Goal: Obtain resource: Obtain resource

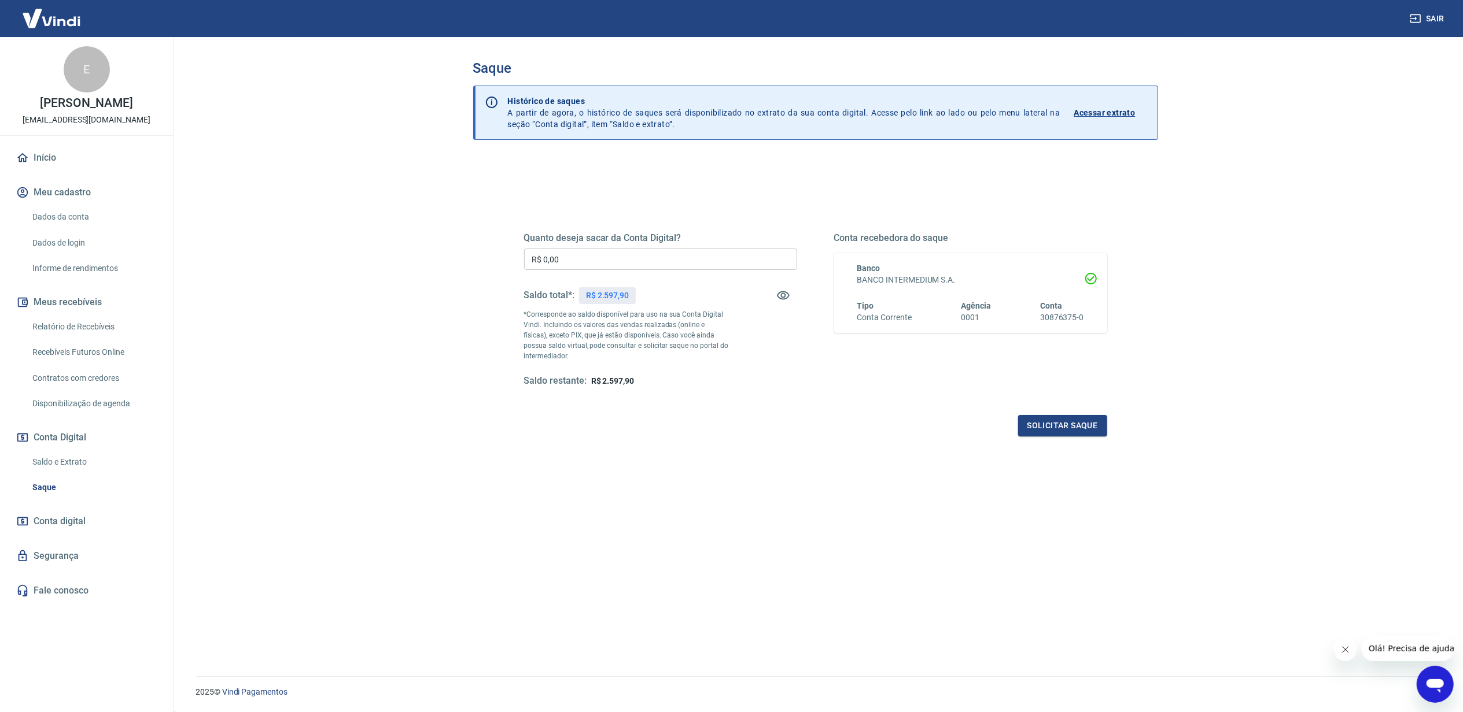
click at [612, 298] on p "R$ 2.597,90" at bounding box center [607, 296] width 43 height 12
copy p "2.597,90"
click at [615, 269] on input "R$ 0,00" at bounding box center [660, 259] width 273 height 21
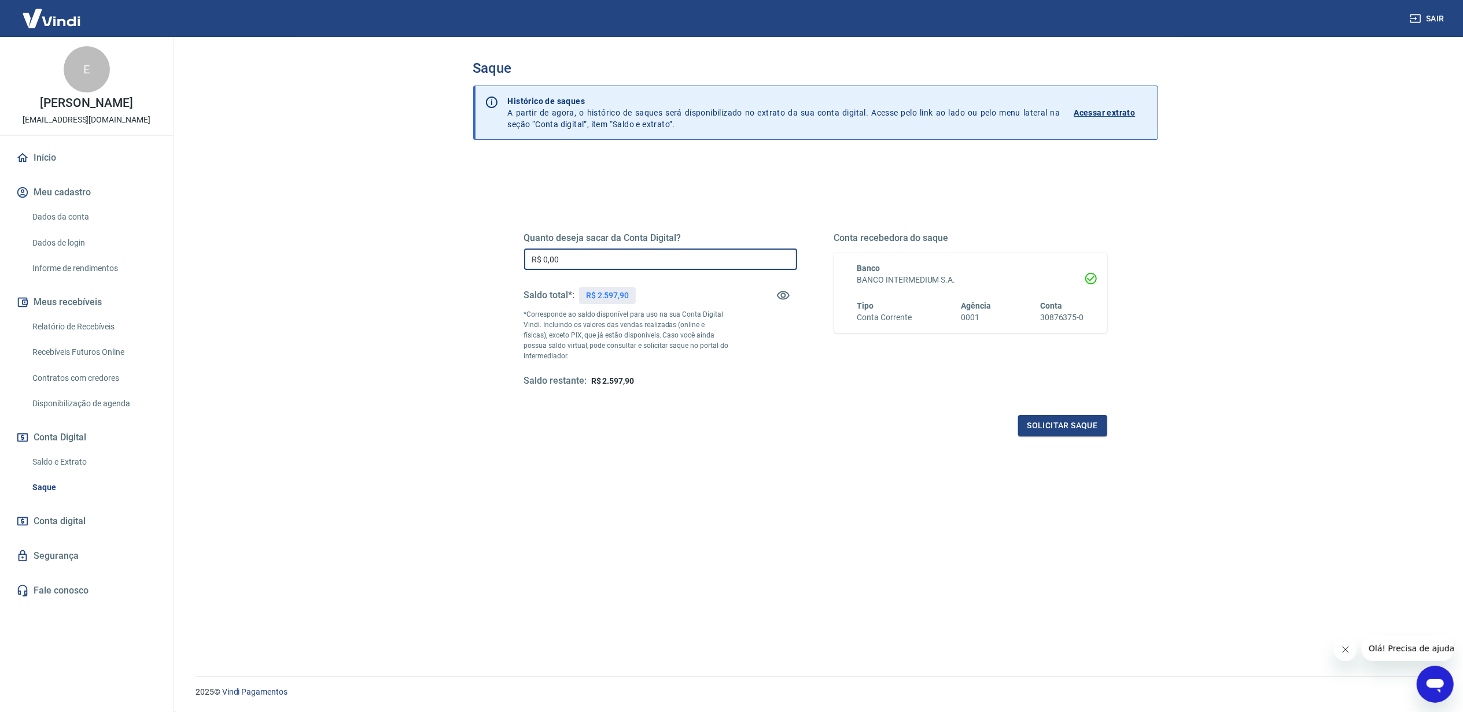
paste input "2.597,9"
type input "R$ 2.597,90"
click at [1055, 428] on button "Solicitar saque" at bounding box center [1062, 425] width 89 height 21
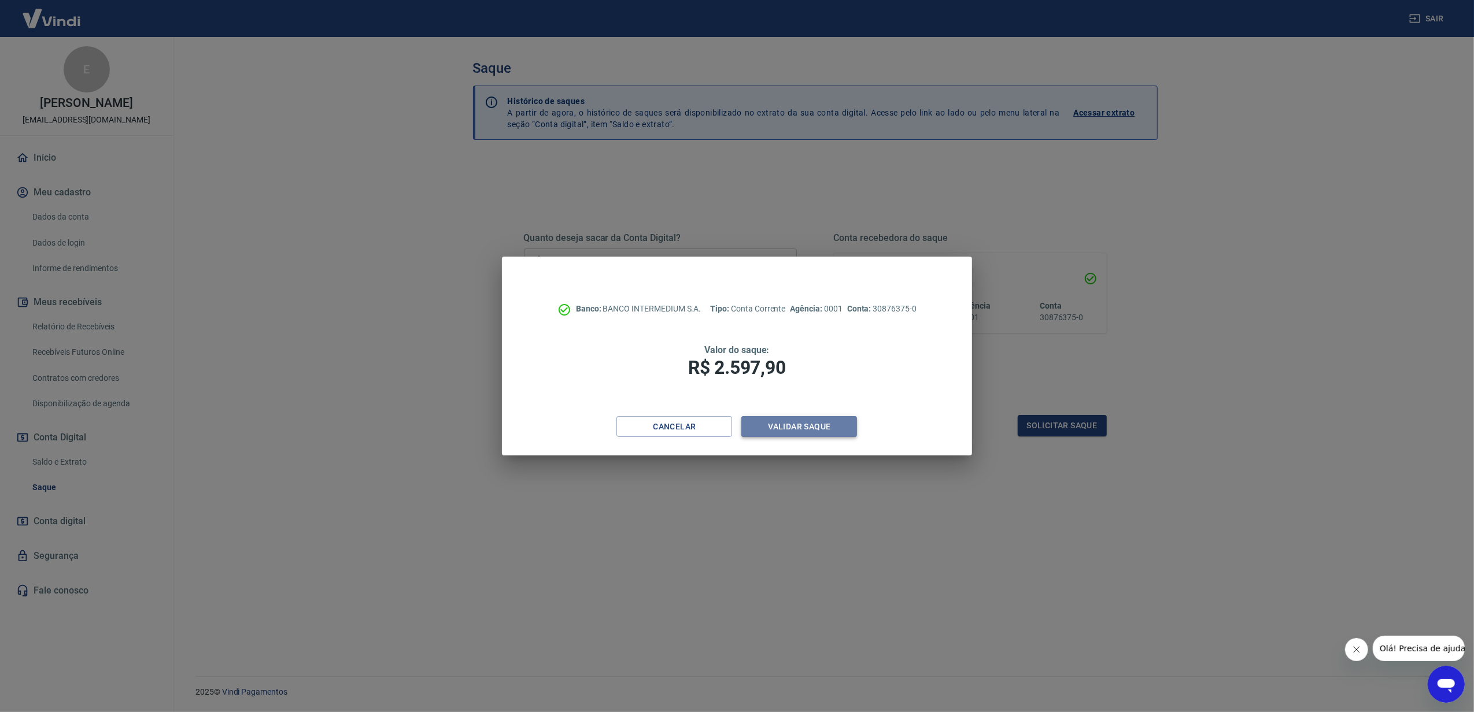
click at [837, 431] on button "Validar saque" at bounding box center [799, 426] width 116 height 21
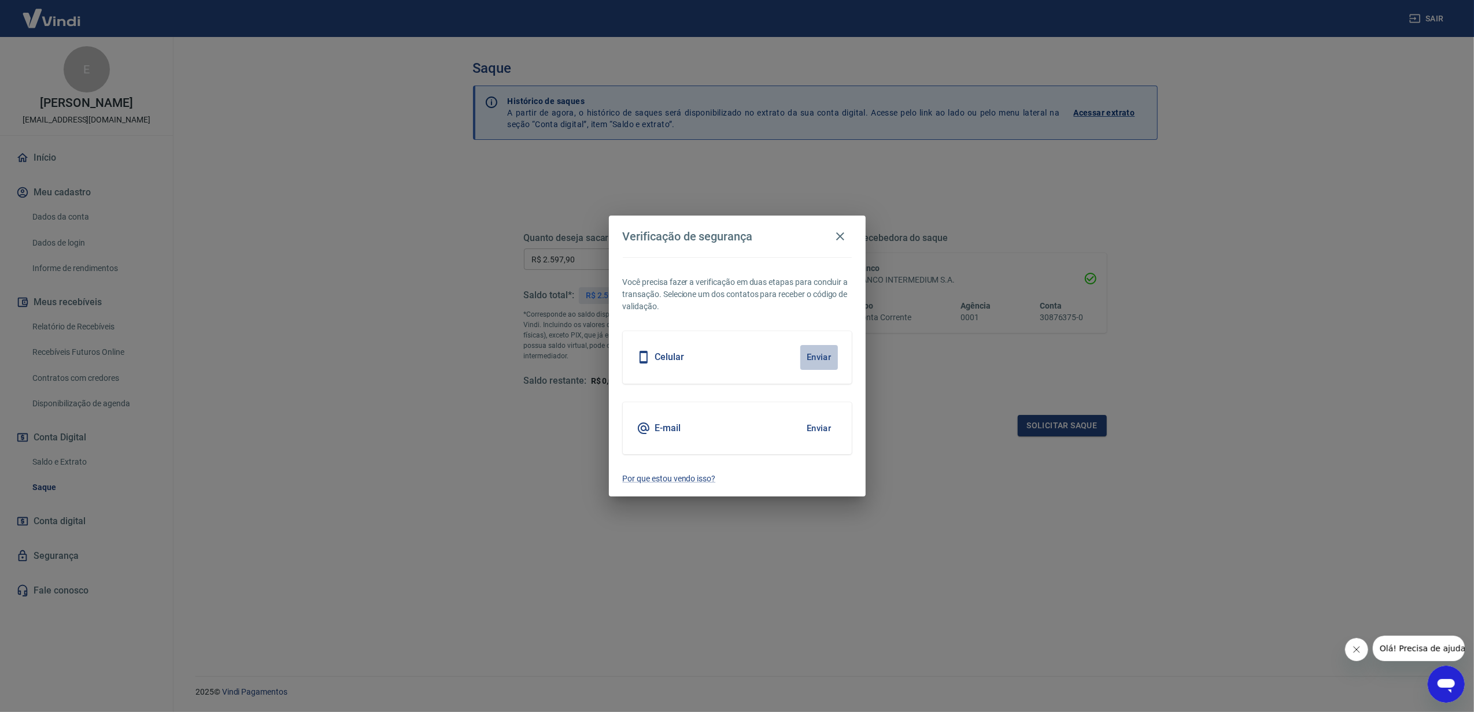
click at [832, 355] on button "Enviar" at bounding box center [819, 357] width 38 height 24
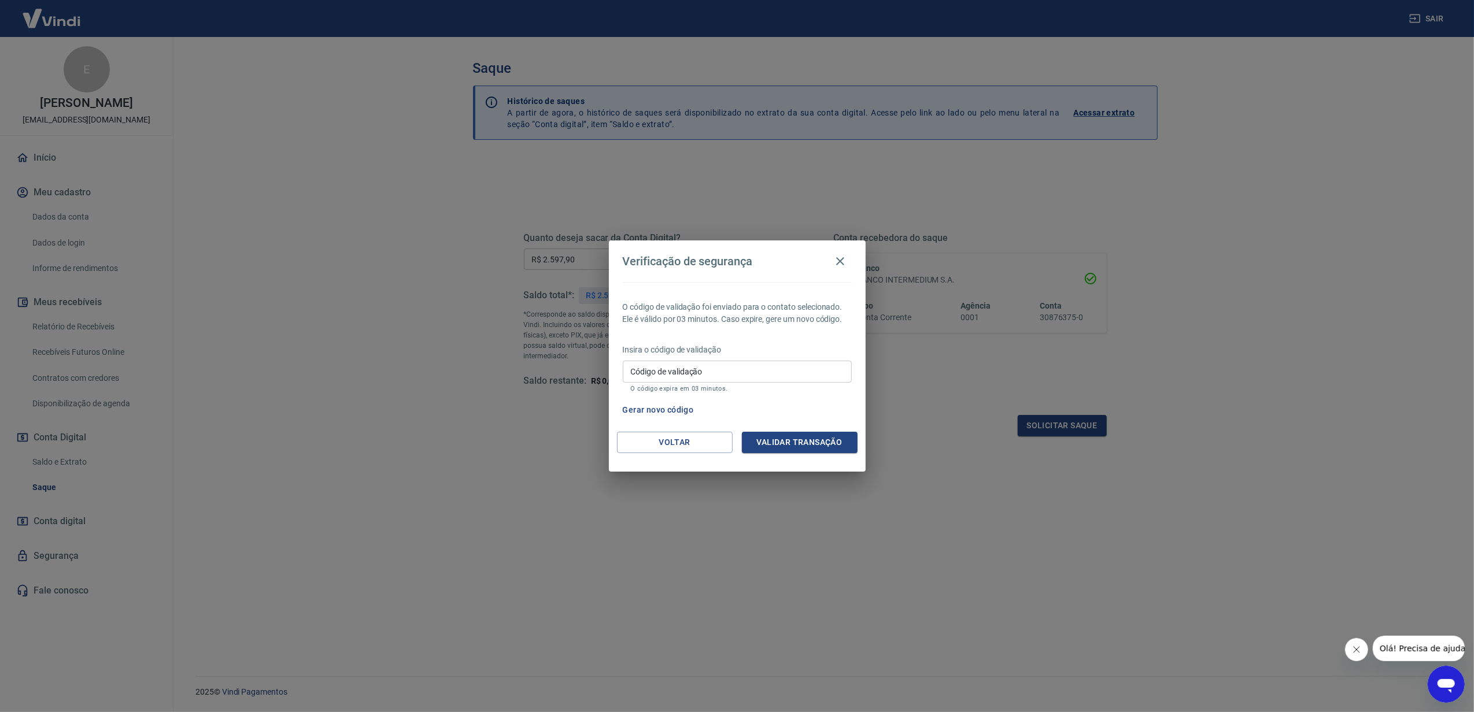
click at [665, 368] on div "Código de validação Código de validação O código expira em 03 minutos." at bounding box center [737, 376] width 229 height 31
type input "318368"
click at [800, 450] on button "Validar transação" at bounding box center [800, 442] width 116 height 21
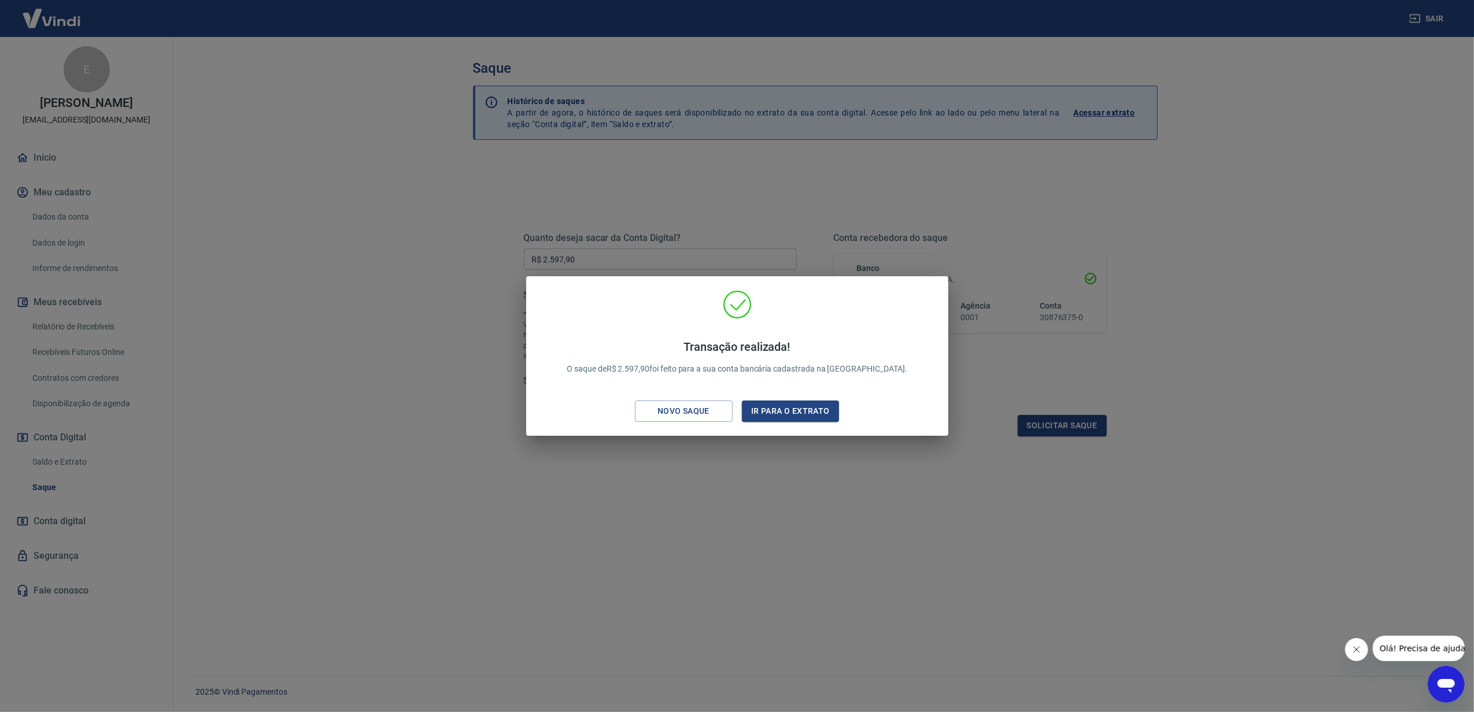
drag, startPoint x: 787, startPoint y: 410, endPoint x: 299, endPoint y: 5, distance: 634.5
click at [787, 410] on button "Ir para o extrato" at bounding box center [791, 411] width 98 height 21
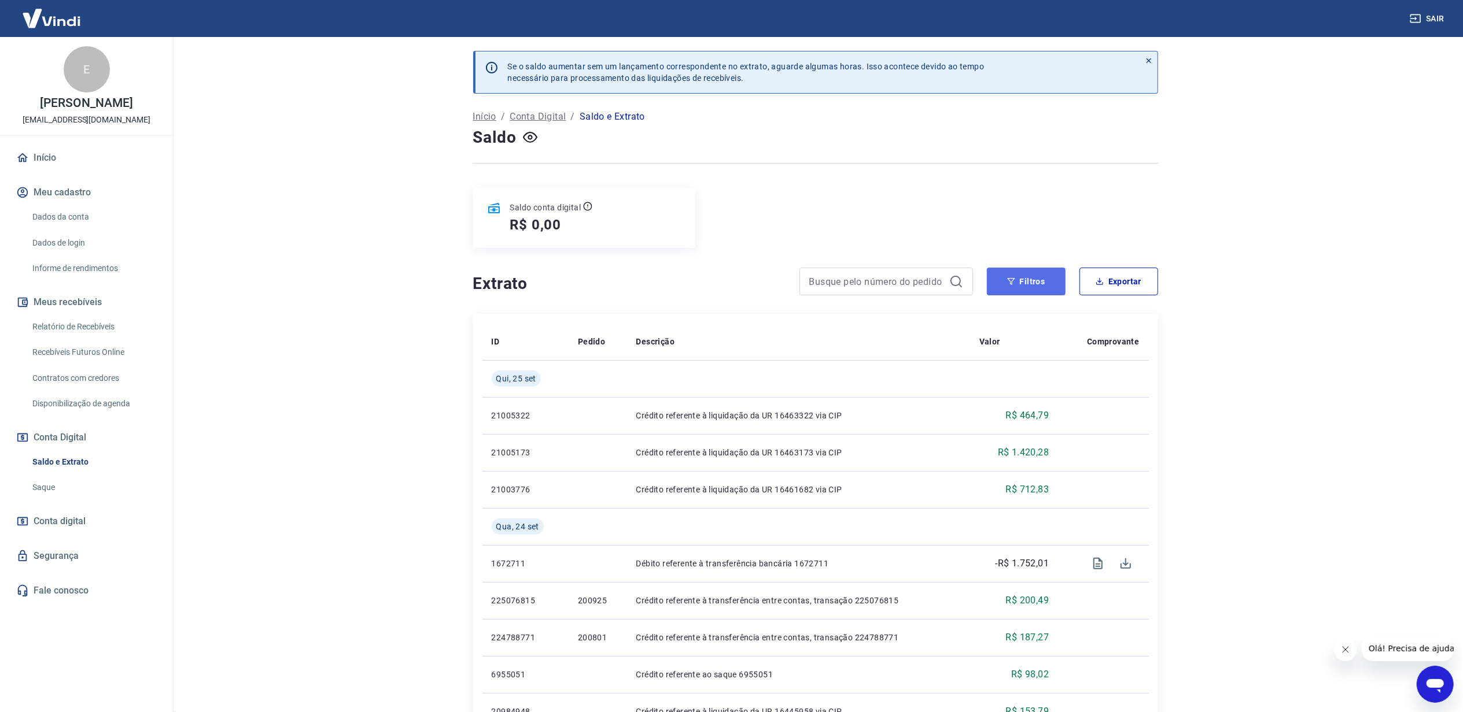
click at [1057, 290] on button "Filtros" at bounding box center [1026, 282] width 79 height 28
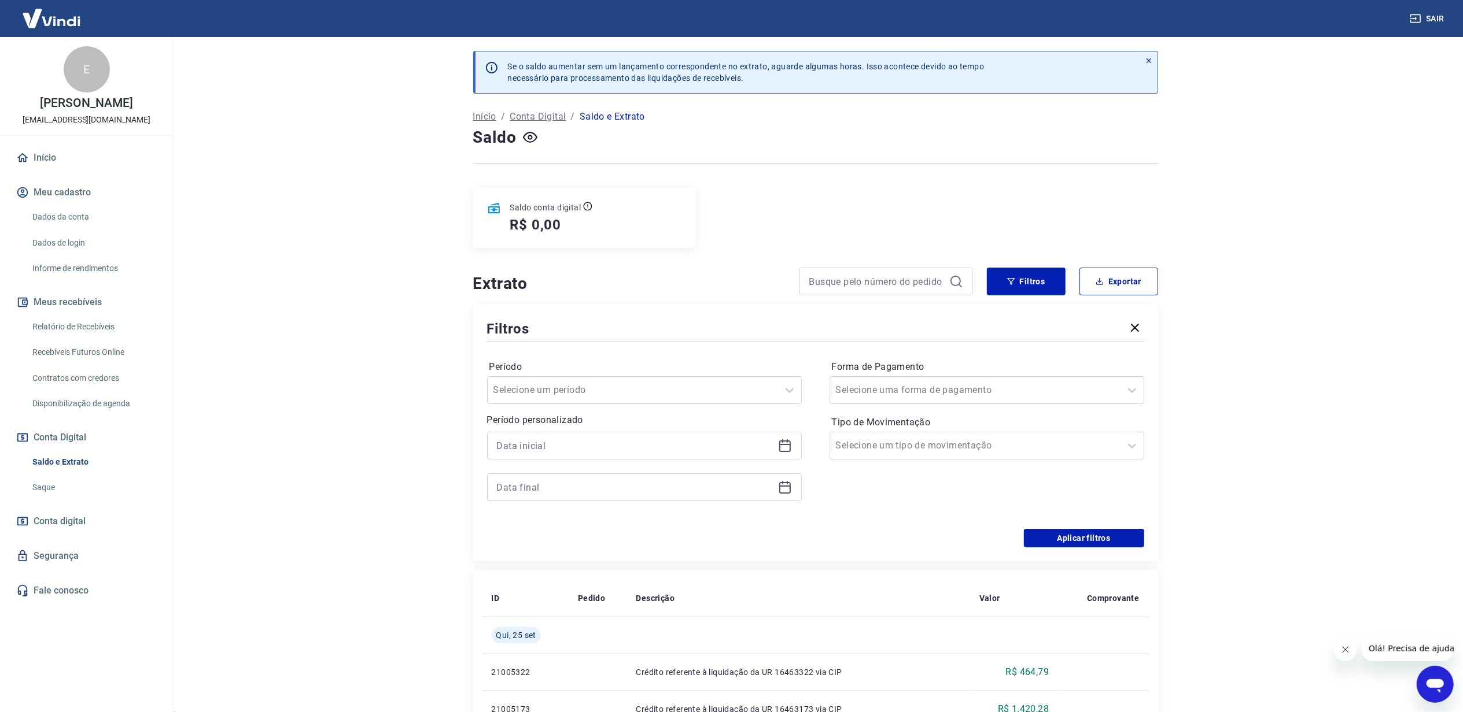
click at [785, 445] on icon at bounding box center [785, 447] width 12 height 12
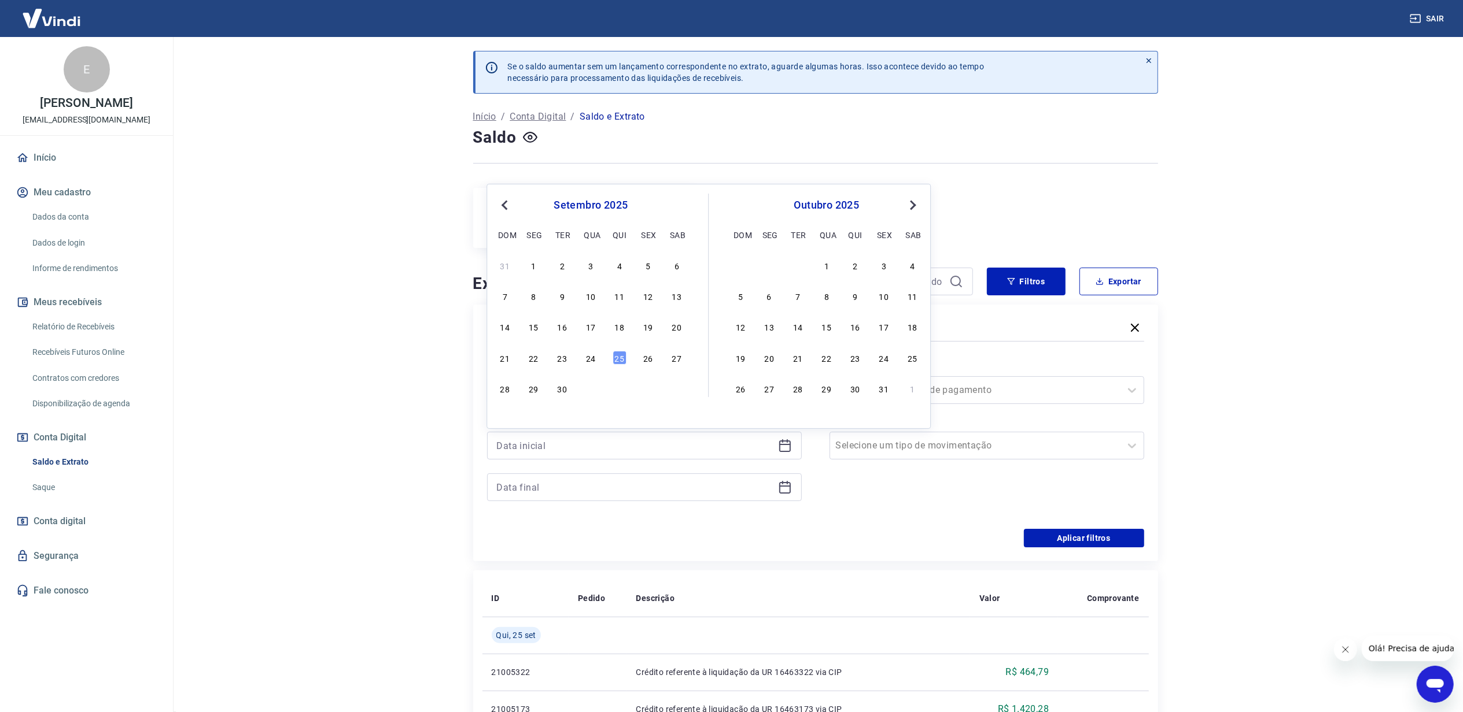
click at [505, 206] on span "Previous Month" at bounding box center [505, 204] width 0 height 13
click at [649, 266] on div "1" at bounding box center [648, 266] width 14 height 14
type input "[DATE]"
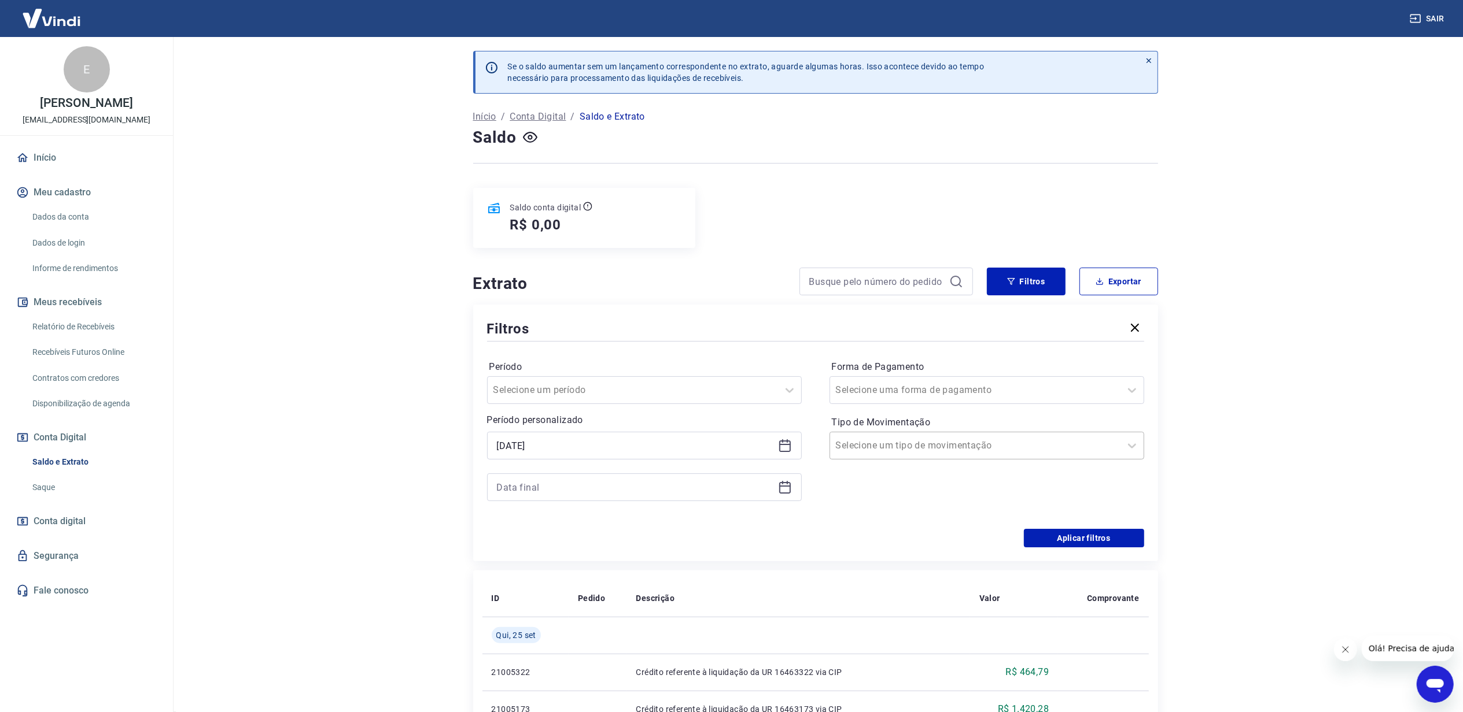
click at [864, 449] on input "Tipo de Movimentação" at bounding box center [894, 446] width 117 height 14
click at [634, 488] on input at bounding box center [635, 487] width 276 height 17
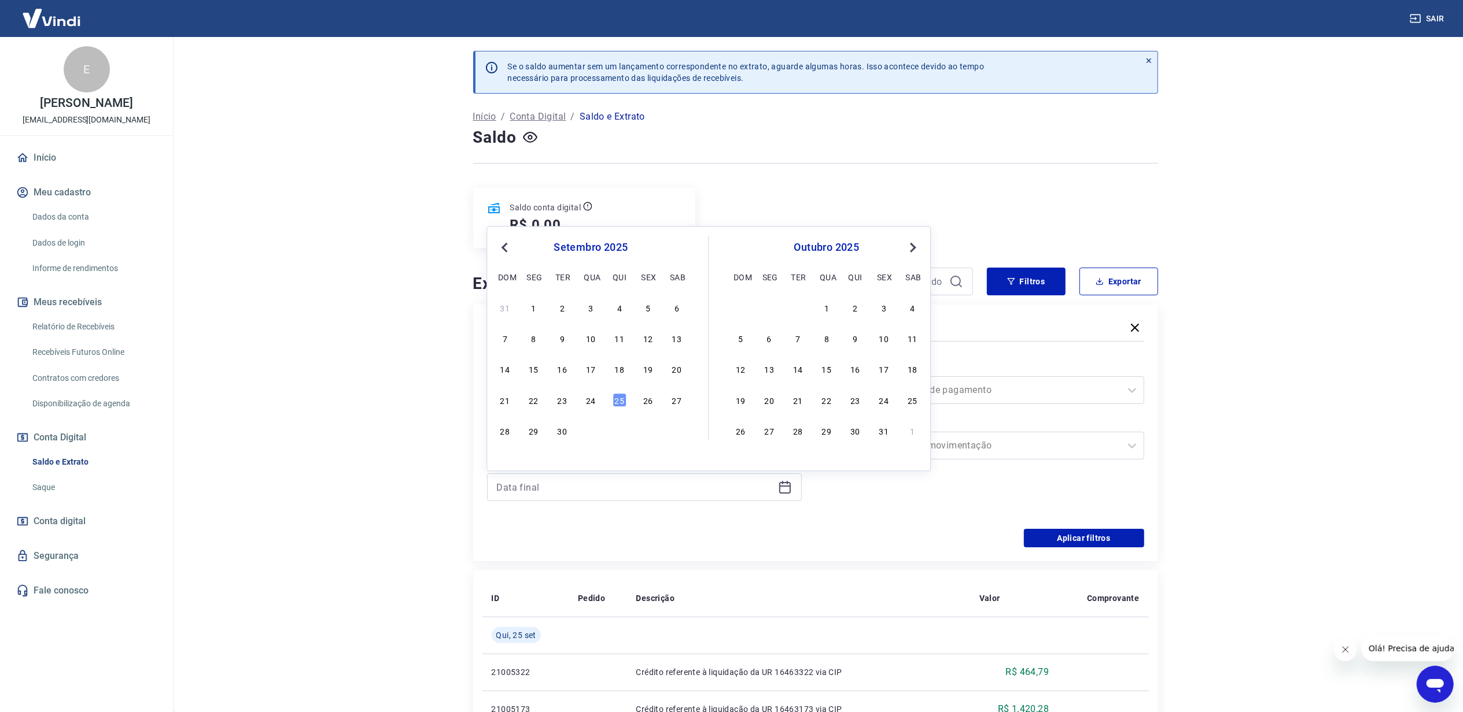
click at [505, 255] on div "setembro 2025 dom seg ter qua qui sex sab" at bounding box center [590, 260] width 189 height 49
click at [505, 250] on span "Previous Month" at bounding box center [505, 247] width 0 height 13
click at [503, 463] on div "31" at bounding box center [505, 462] width 14 height 14
type input "[DATE]"
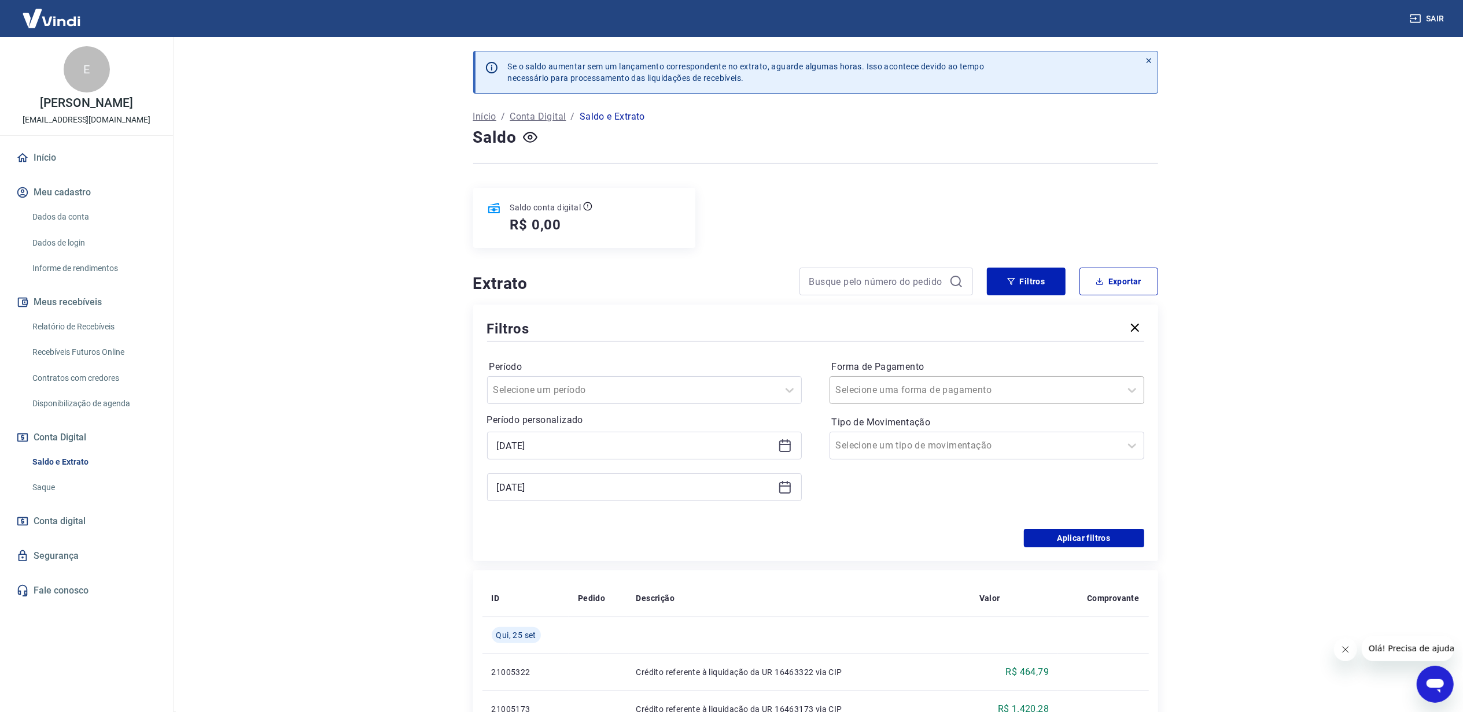
click at [905, 397] on input "Forma de Pagamento" at bounding box center [894, 390] width 117 height 14
click at [810, 512] on div "Período Selecione um período Período personalizado Selected date: [DATE] [DATE]…" at bounding box center [815, 436] width 657 height 185
click at [918, 453] on input "Tipo de Movimentação" at bounding box center [894, 446] width 117 height 14
click at [889, 530] on div "Saída" at bounding box center [986, 533] width 315 height 23
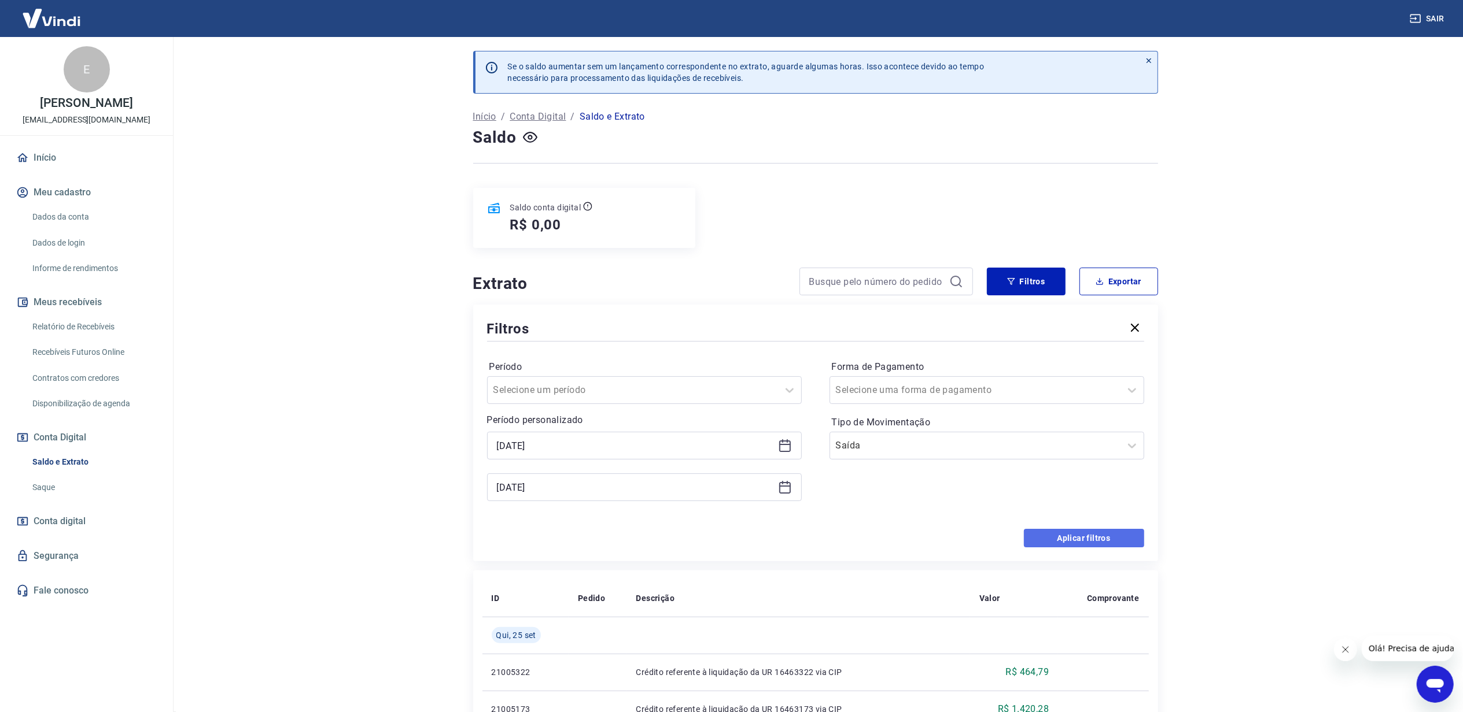
click at [1047, 537] on button "Aplicar filtros" at bounding box center [1084, 538] width 120 height 19
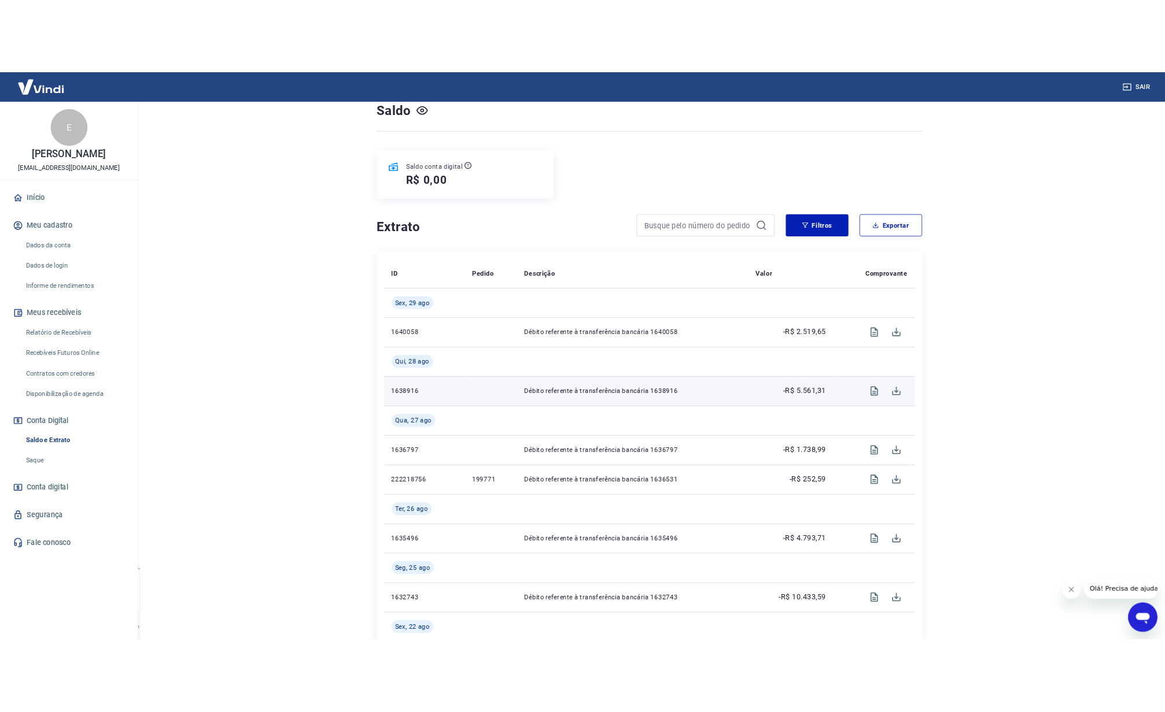
scroll to position [51, 0]
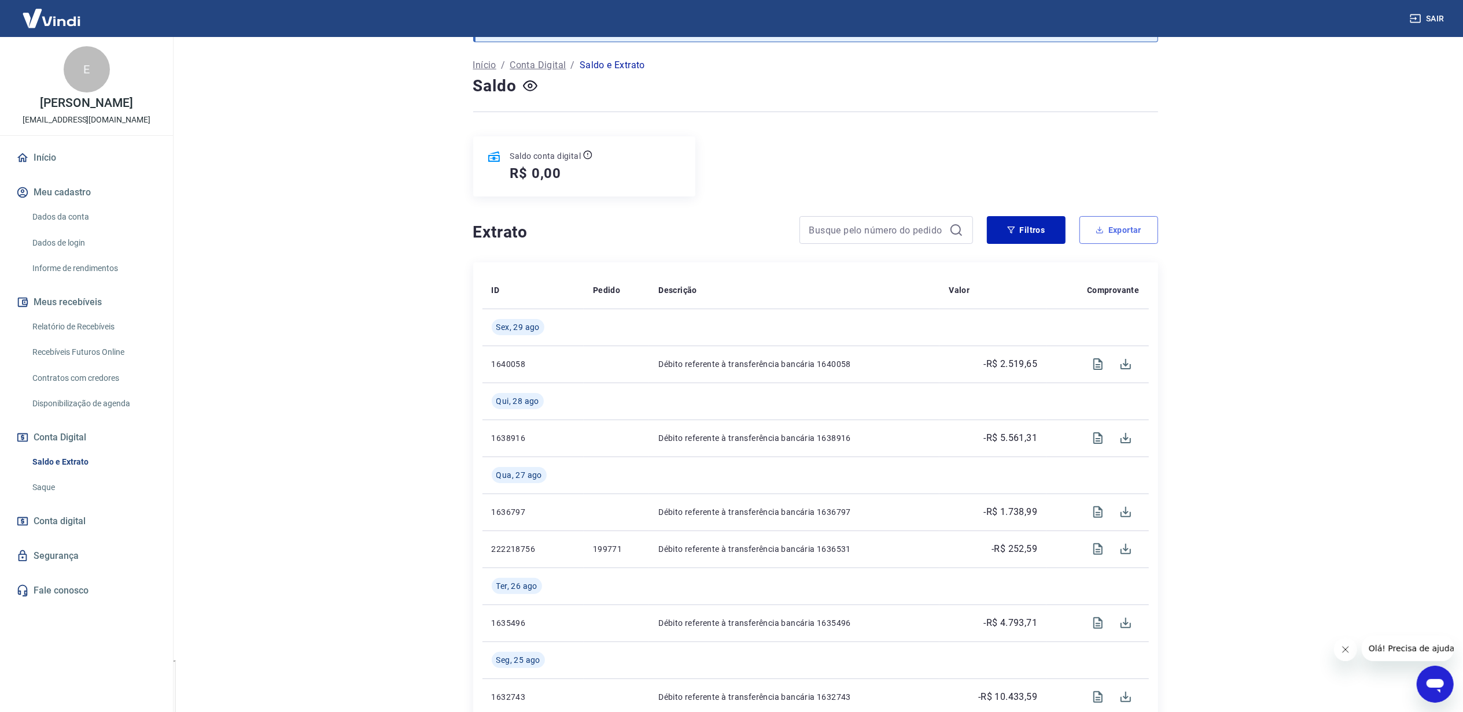
click at [1129, 239] on button "Exportar" at bounding box center [1118, 230] width 79 height 28
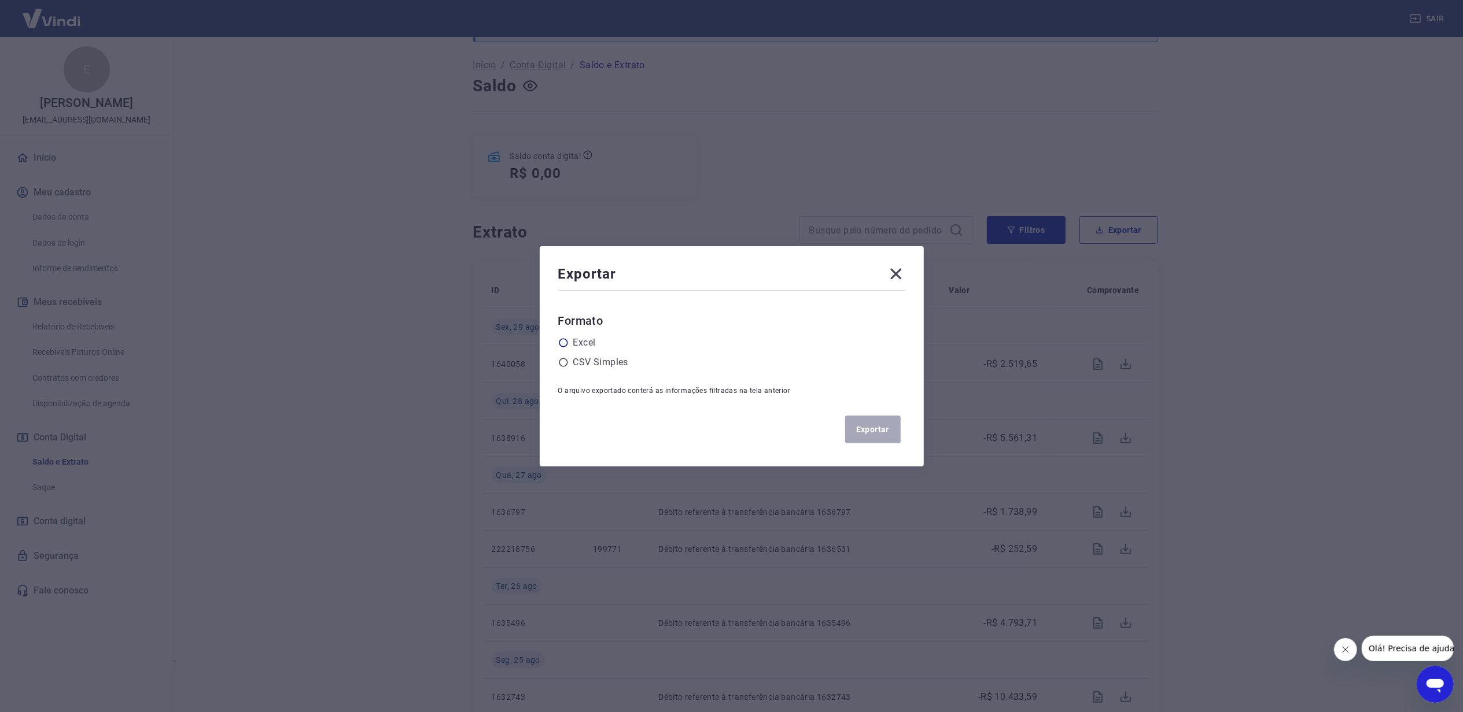
click at [605, 342] on div "Excel" at bounding box center [731, 343] width 347 height 14
click at [596, 342] on label "Excel" at bounding box center [584, 343] width 23 height 14
click at [0, 0] on input "radio" at bounding box center [0, 0] width 0 height 0
click at [875, 433] on button "Exportar" at bounding box center [873, 430] width 56 height 28
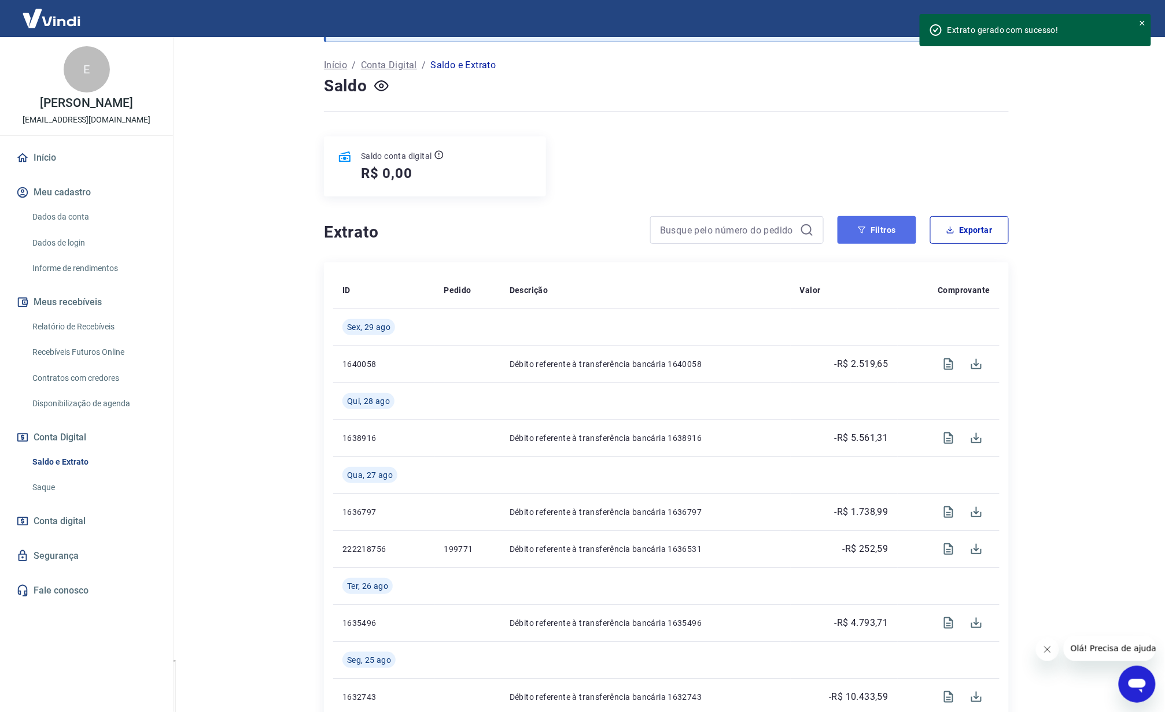
click at [859, 241] on button "Filtros" at bounding box center [876, 230] width 79 height 28
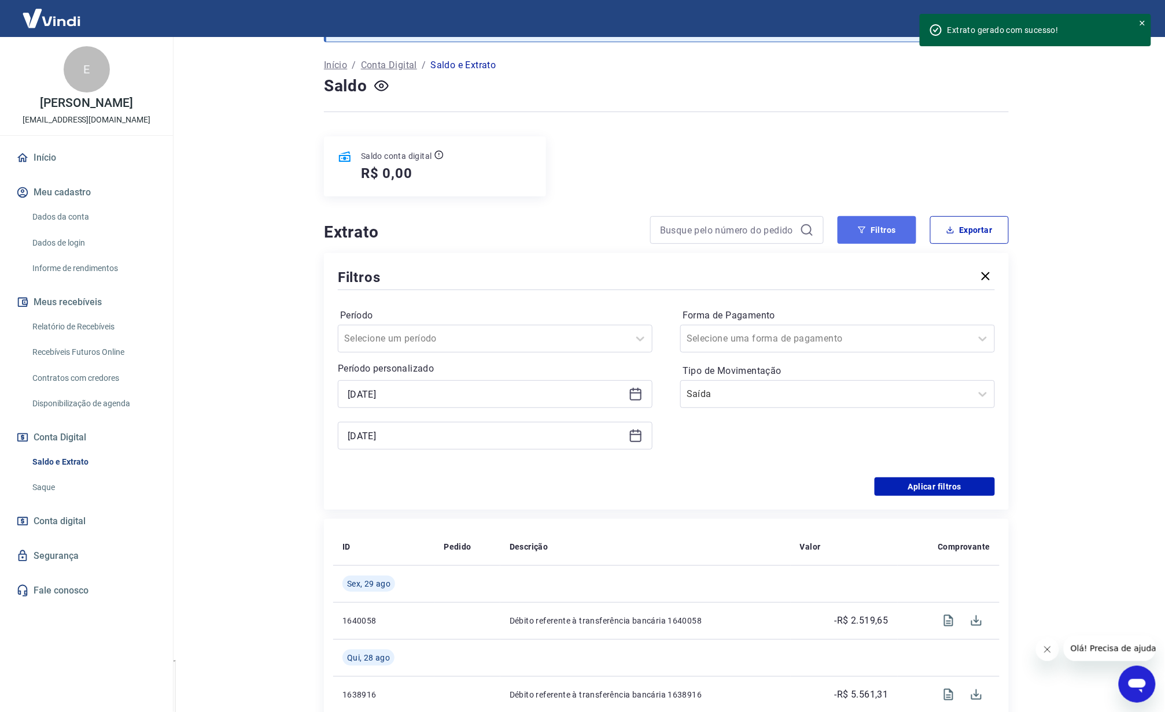
click at [859, 241] on button "Filtros" at bounding box center [876, 230] width 79 height 28
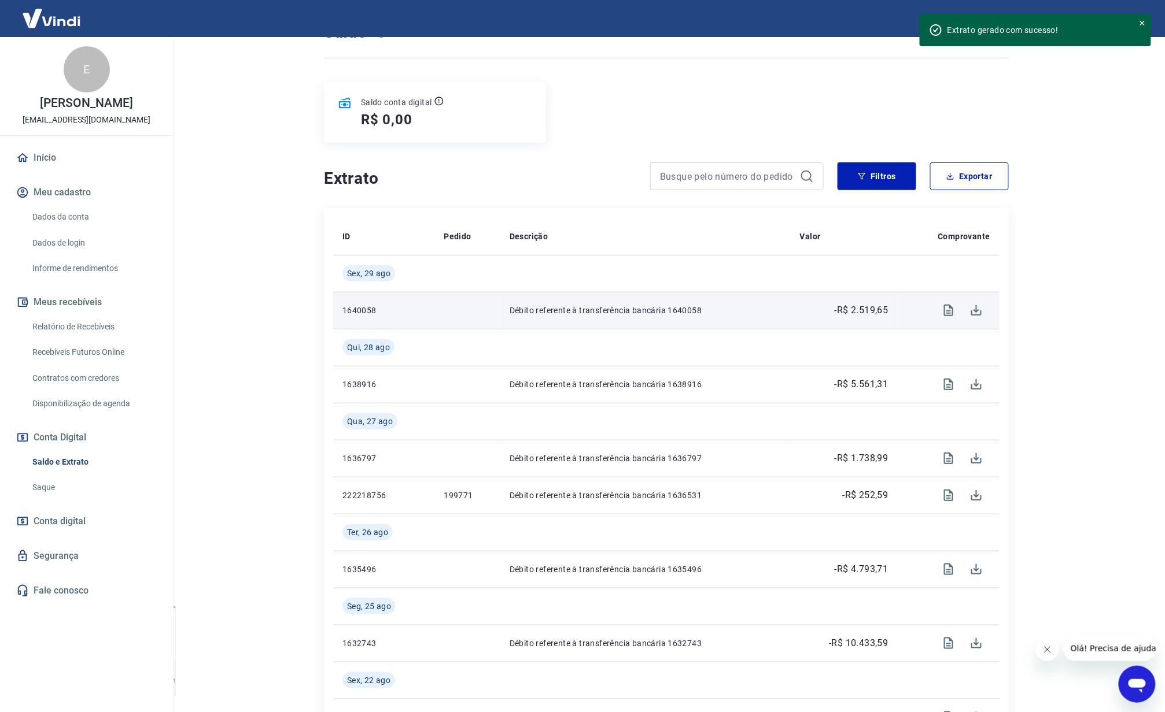
scroll to position [0, 0]
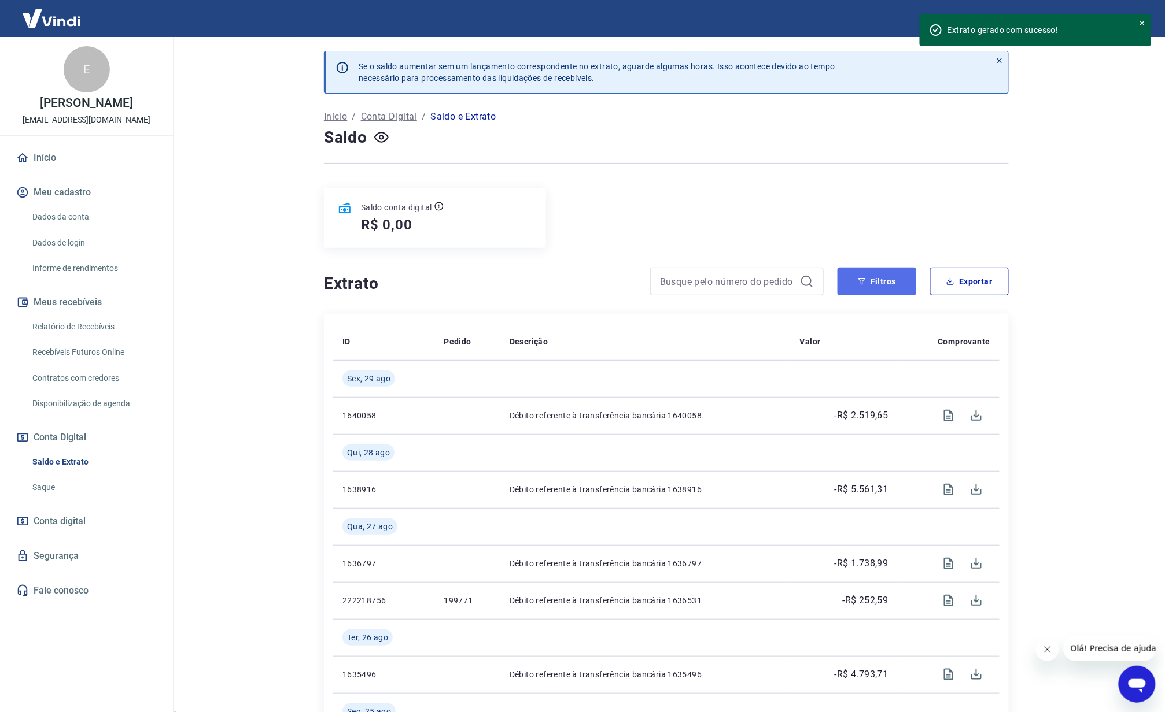
click at [867, 291] on button "Filtros" at bounding box center [876, 282] width 79 height 28
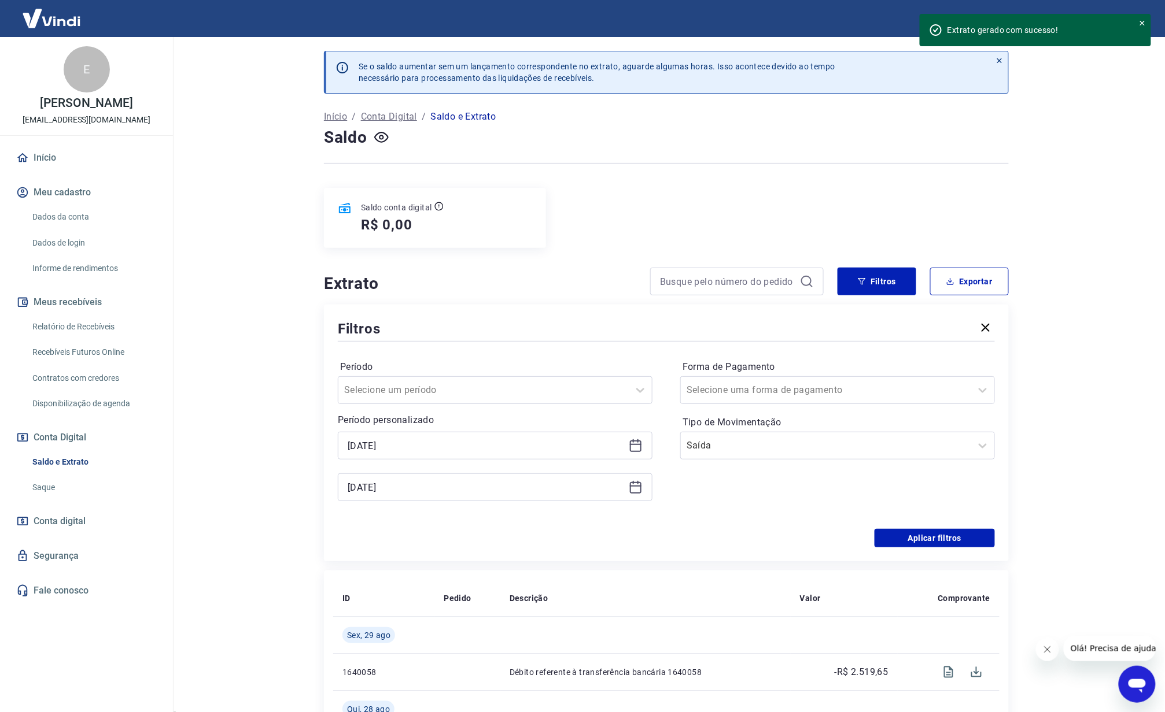
click at [979, 332] on icon "button" at bounding box center [986, 328] width 14 height 14
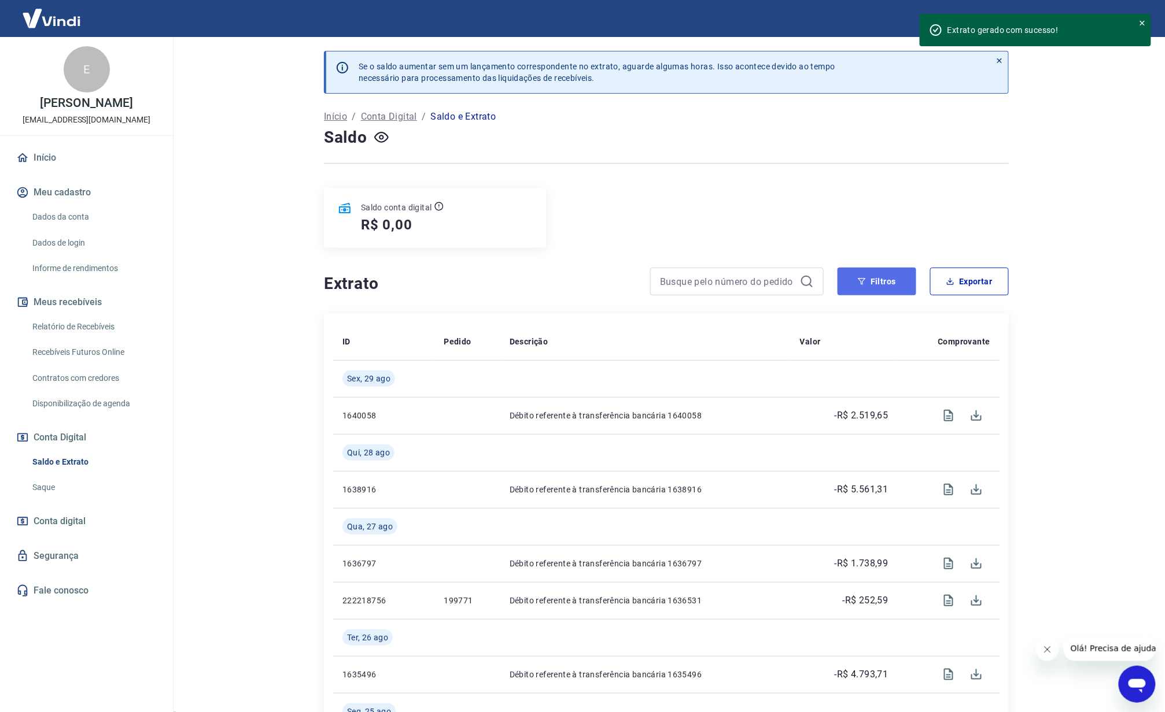
click at [861, 286] on icon "button" at bounding box center [862, 282] width 8 height 8
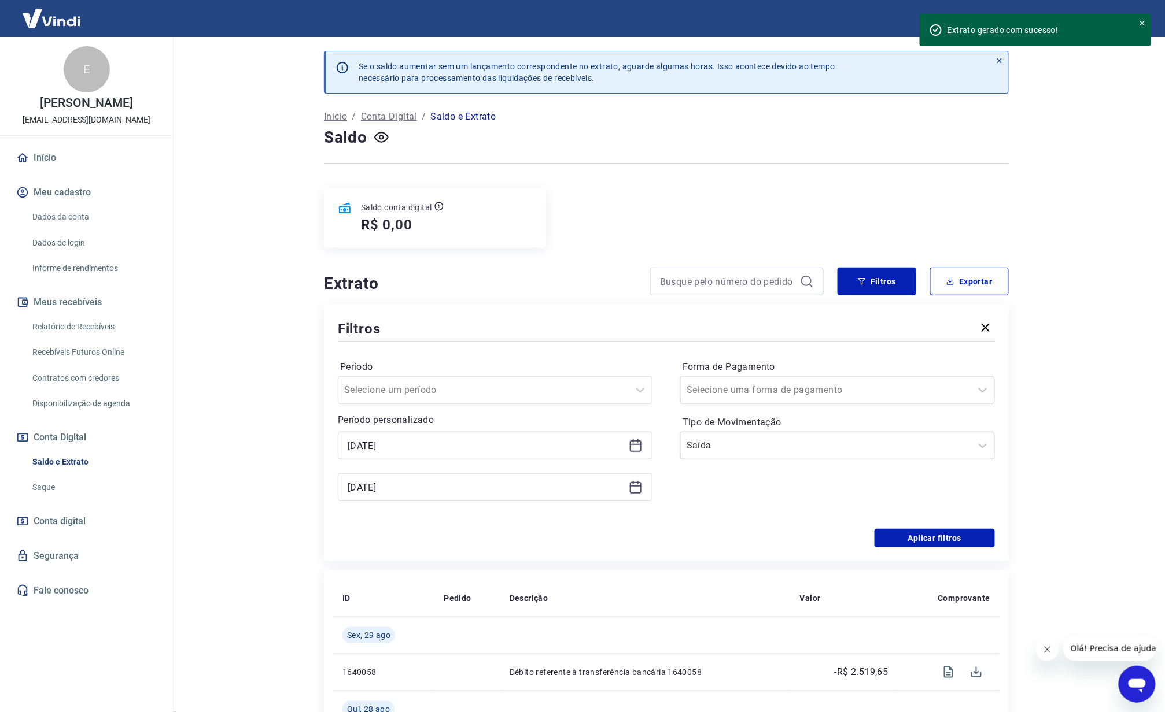
click at [512, 438] on div "[DATE]" at bounding box center [495, 446] width 315 height 28
click at [784, 450] on input "Tipo de Movimentação" at bounding box center [744, 446] width 117 height 14
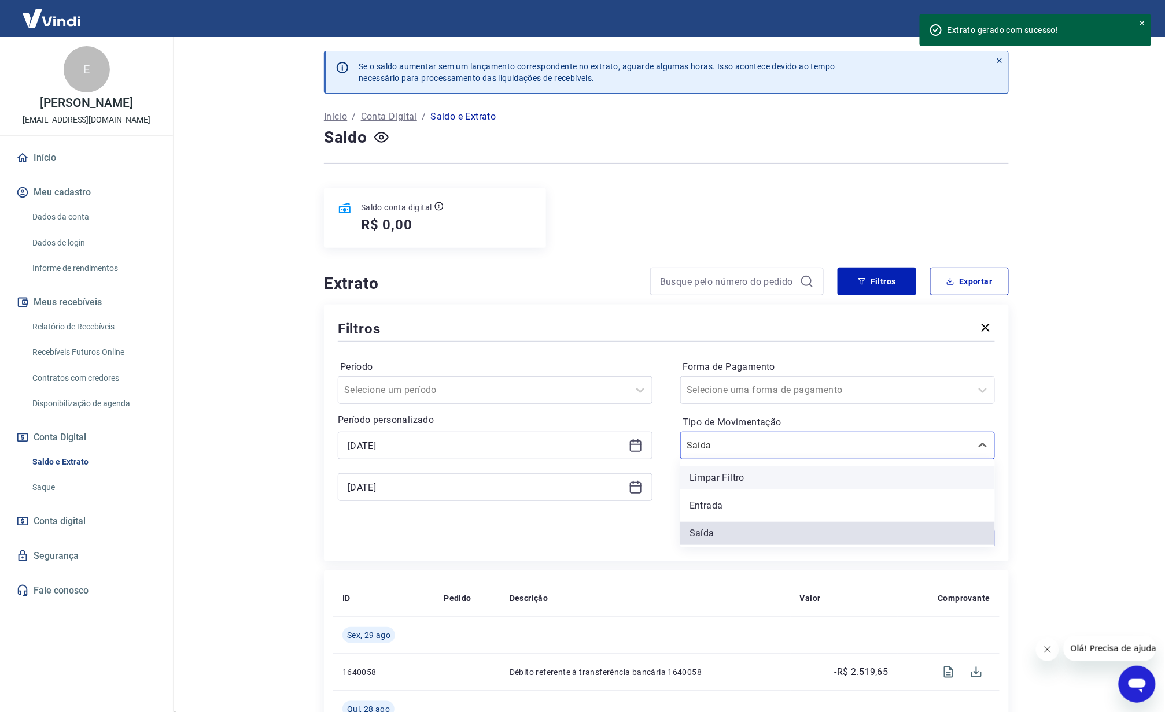
click at [771, 477] on div "Limpar Filtro" at bounding box center [837, 478] width 315 height 23
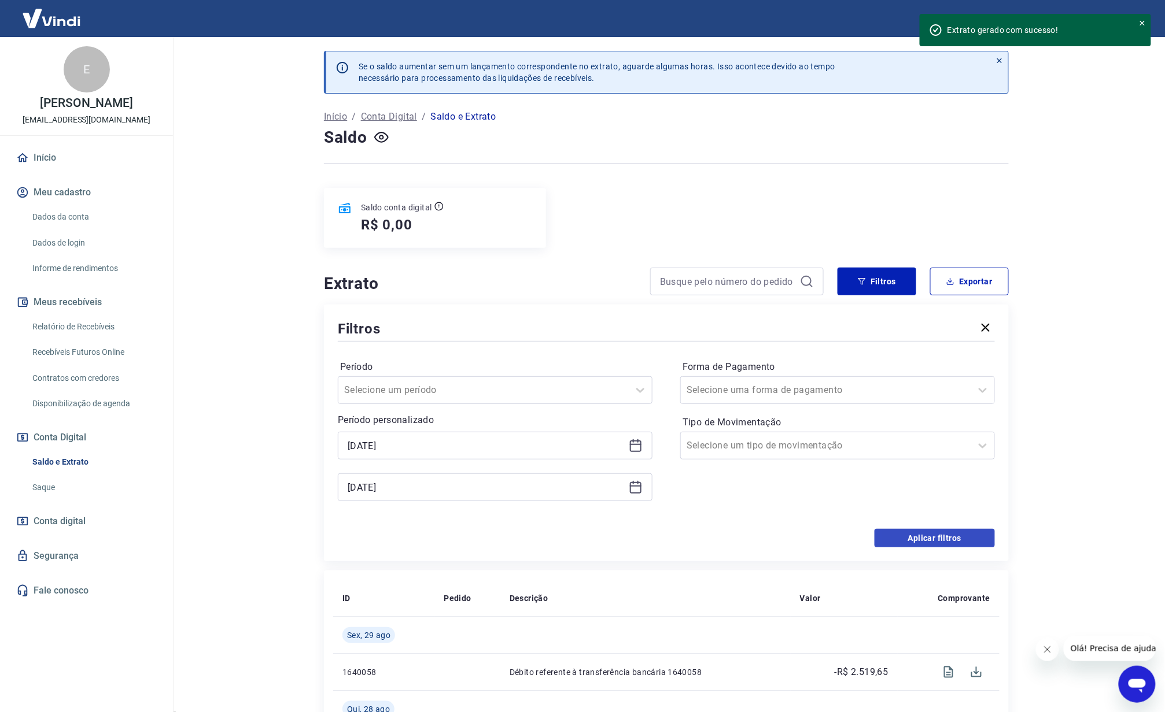
click at [942, 551] on div "Filtros Período Selecione um período Período personalizado [DATE] [DATE] Forma …" at bounding box center [666, 433] width 685 height 257
click at [942, 548] on button "Aplicar filtros" at bounding box center [934, 538] width 120 height 19
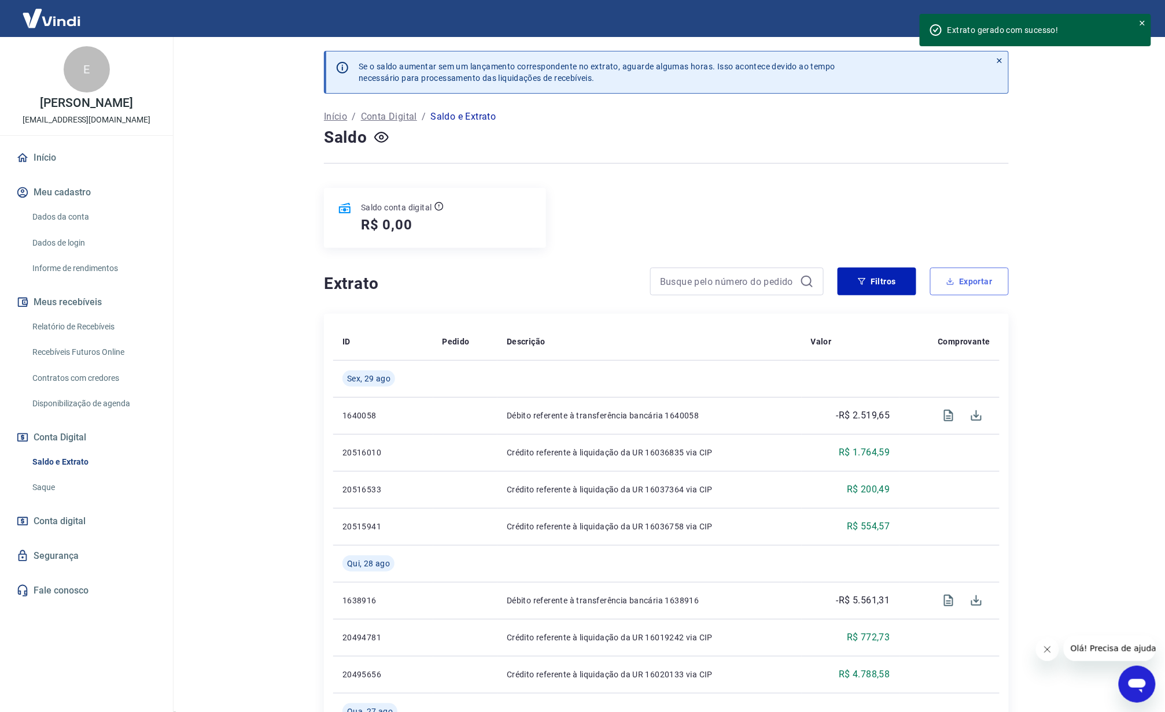
click at [950, 276] on button "Exportar" at bounding box center [969, 282] width 79 height 28
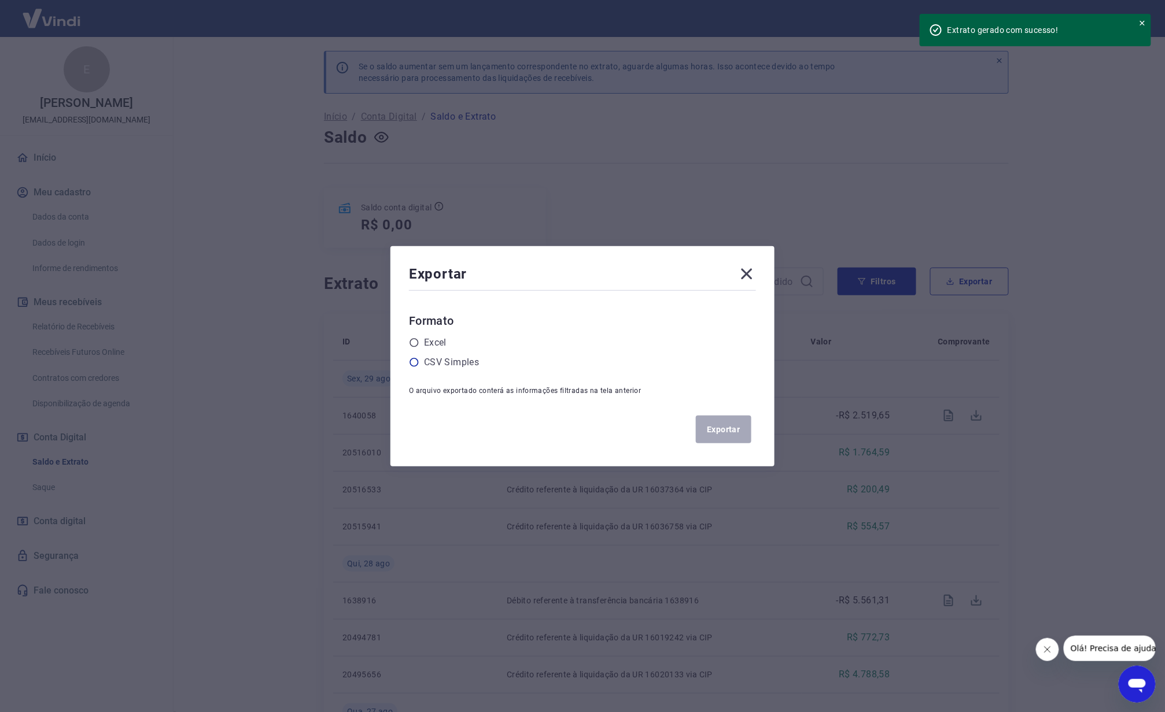
click at [489, 360] on div "CSV Simples" at bounding box center [582, 363] width 347 height 14
click at [479, 360] on label "CSV Simples" at bounding box center [451, 363] width 55 height 14
click at [0, 0] on input "radio" at bounding box center [0, 0] width 0 height 0
click at [438, 339] on label "Excel" at bounding box center [435, 343] width 23 height 14
click at [0, 0] on input "radio" at bounding box center [0, 0] width 0 height 0
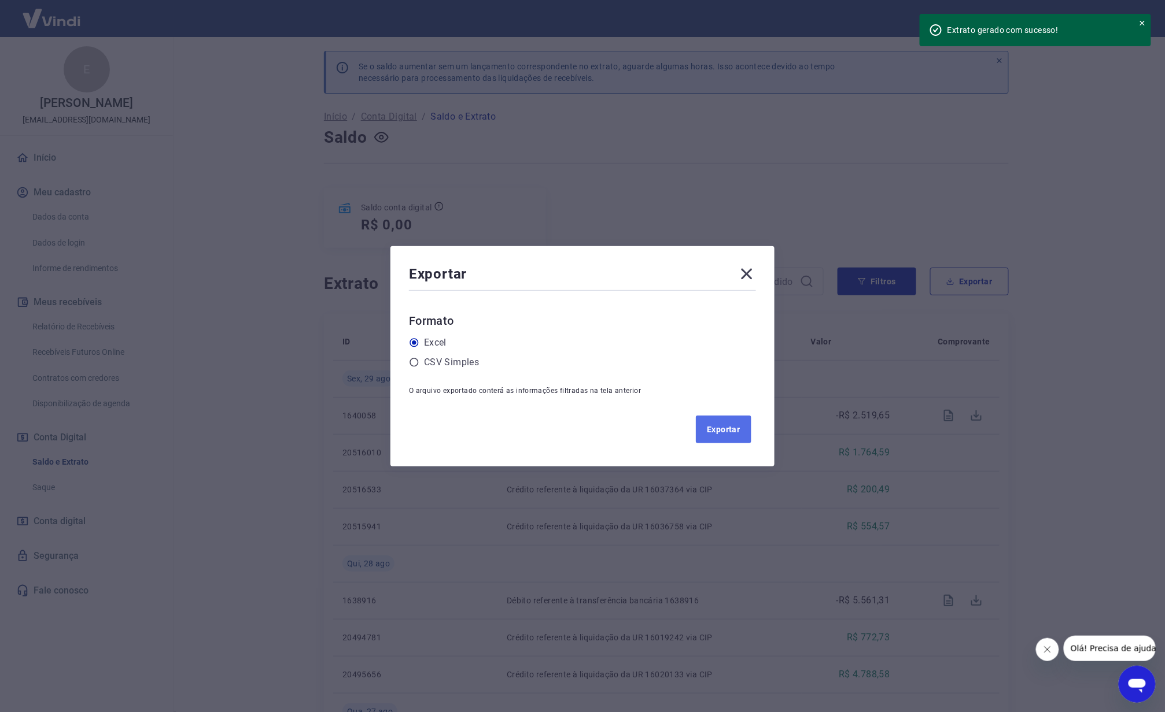
click at [737, 424] on button "Exportar" at bounding box center [724, 430] width 56 height 28
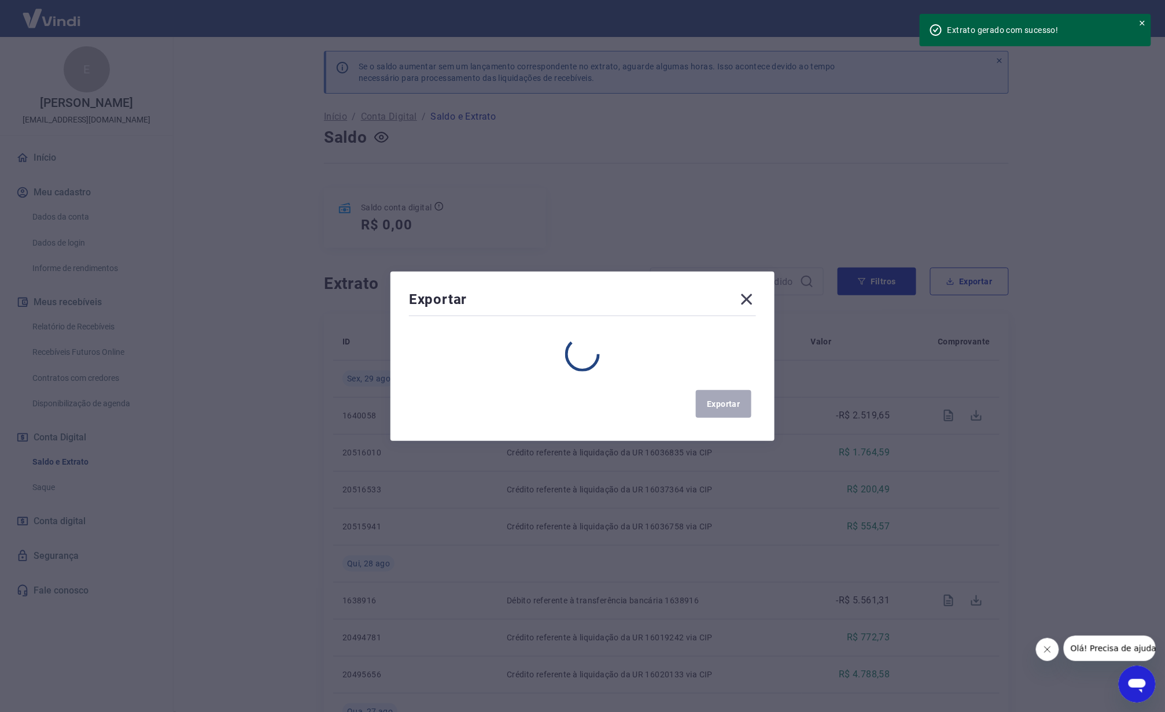
click at [752, 295] on icon at bounding box center [746, 299] width 11 height 11
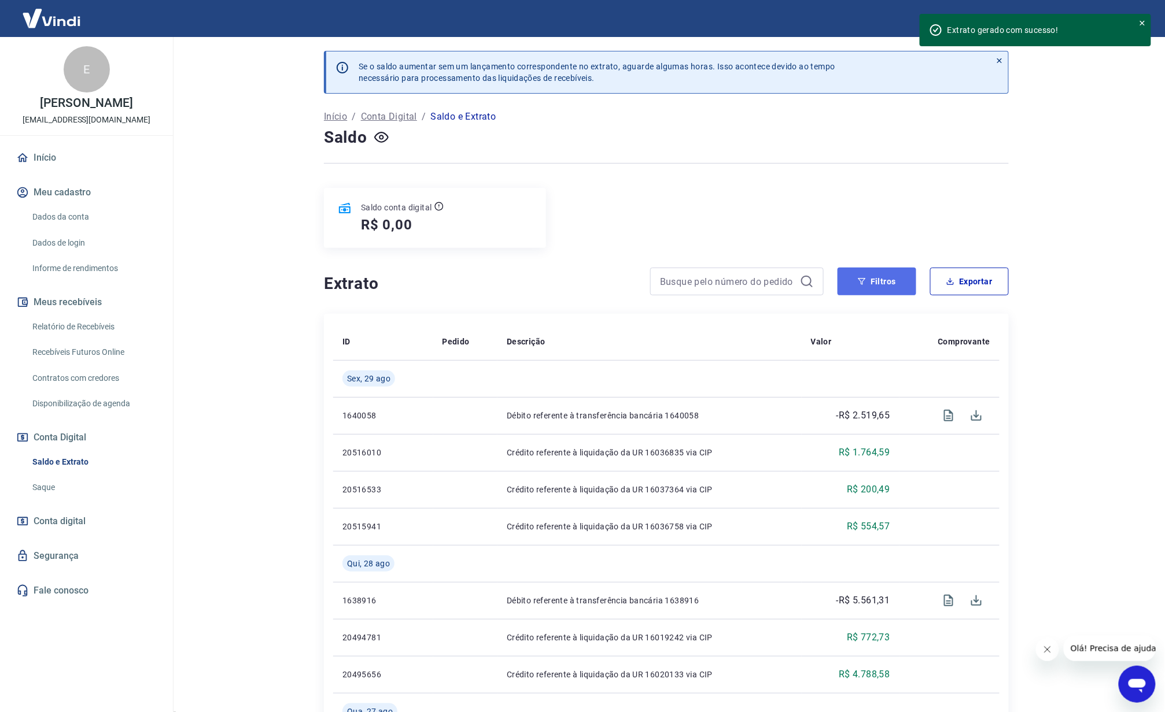
click at [880, 294] on button "Filtros" at bounding box center [876, 282] width 79 height 28
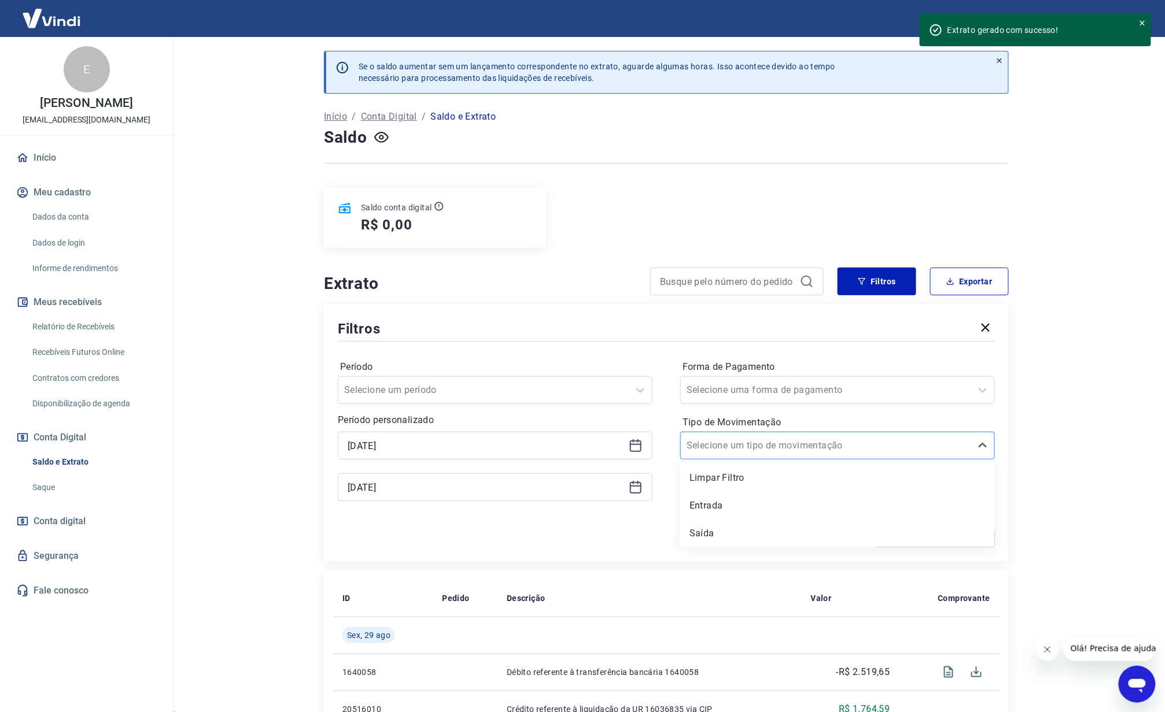
click at [715, 456] on div "Selecione um tipo de movimentação" at bounding box center [826, 445] width 290 height 21
click at [715, 517] on div "Entrada" at bounding box center [837, 505] width 315 height 23
click at [924, 533] on button "Aplicar filtros" at bounding box center [934, 538] width 120 height 19
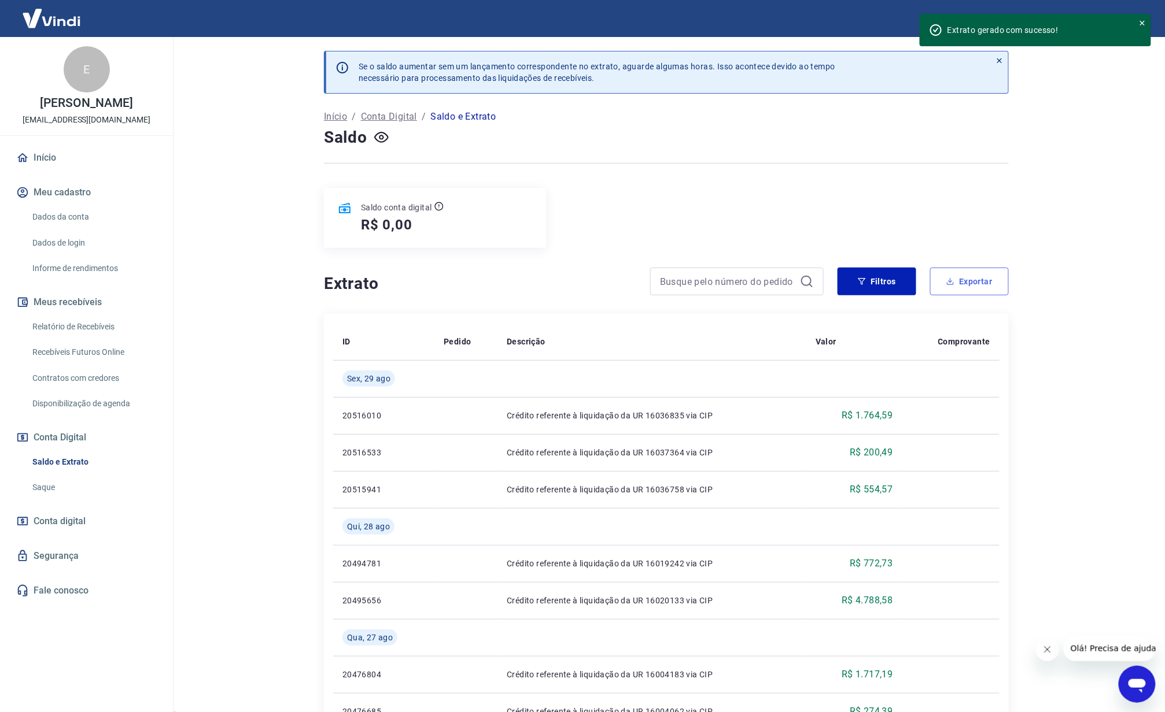
click at [984, 282] on button "Exportar" at bounding box center [969, 282] width 79 height 28
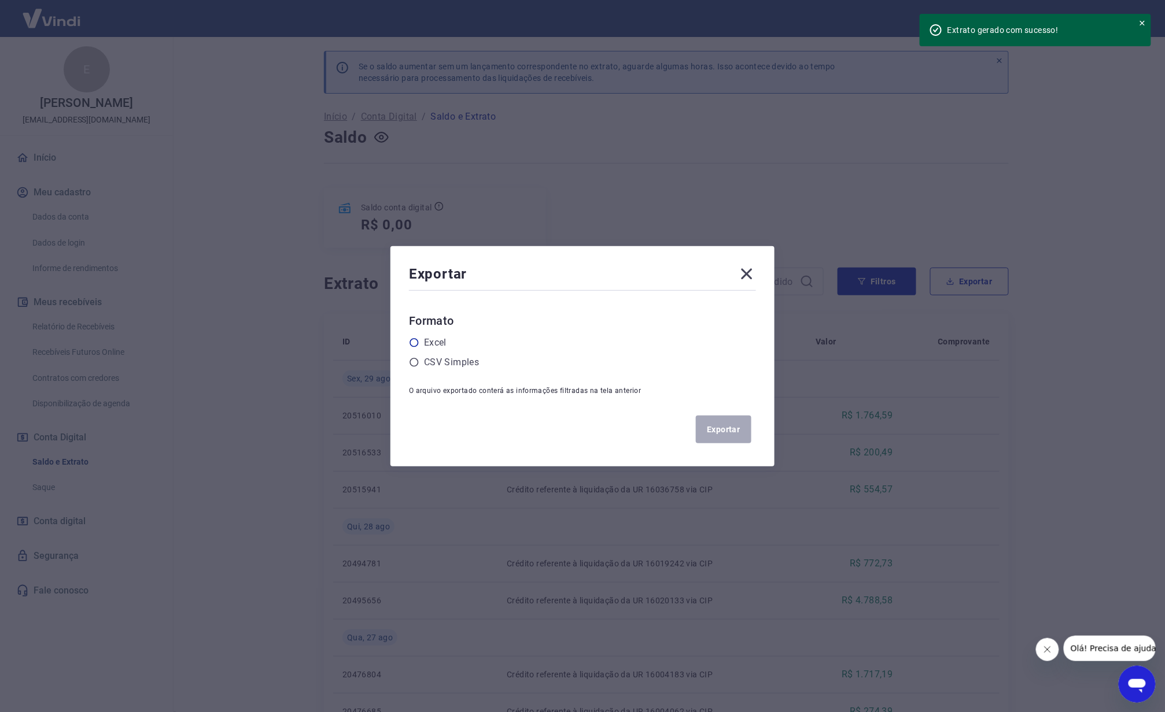
click at [418, 338] on icon at bounding box center [414, 343] width 10 height 10
click at [0, 0] on input "radio" at bounding box center [0, 0] width 0 height 0
click at [750, 428] on button "Exportar" at bounding box center [724, 430] width 56 height 28
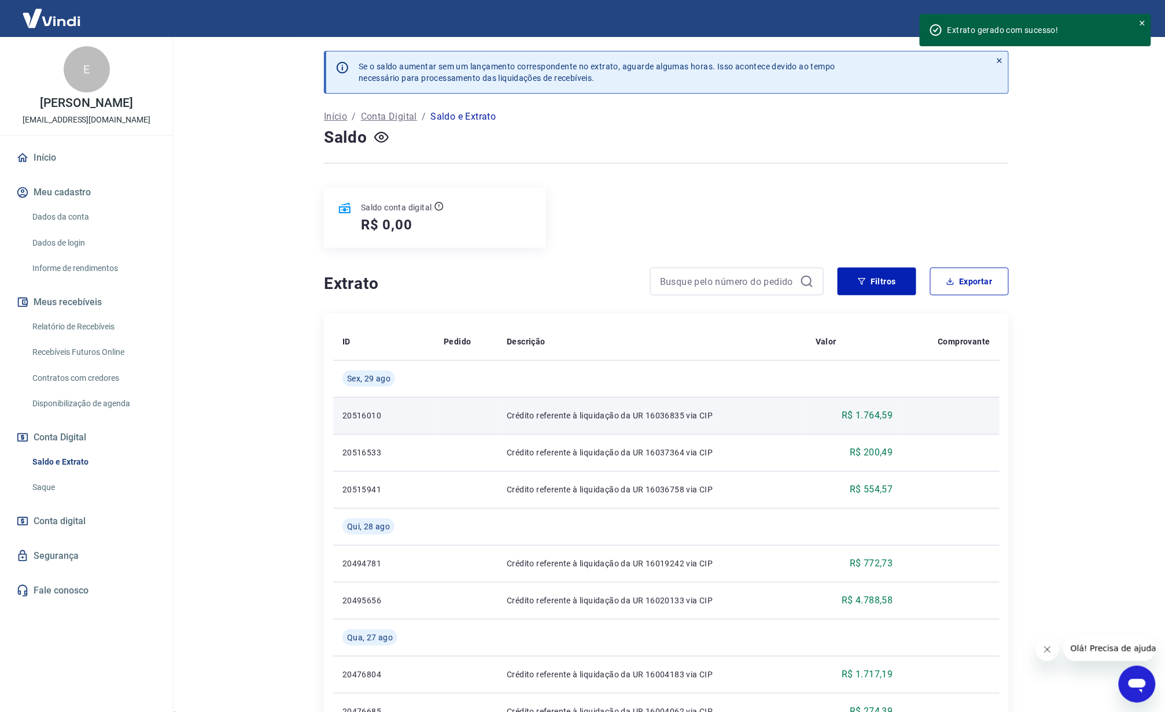
click at [633, 408] on td "Crédito referente à liquidação da UR 16036835 via CIP" at bounding box center [651, 415] width 309 height 37
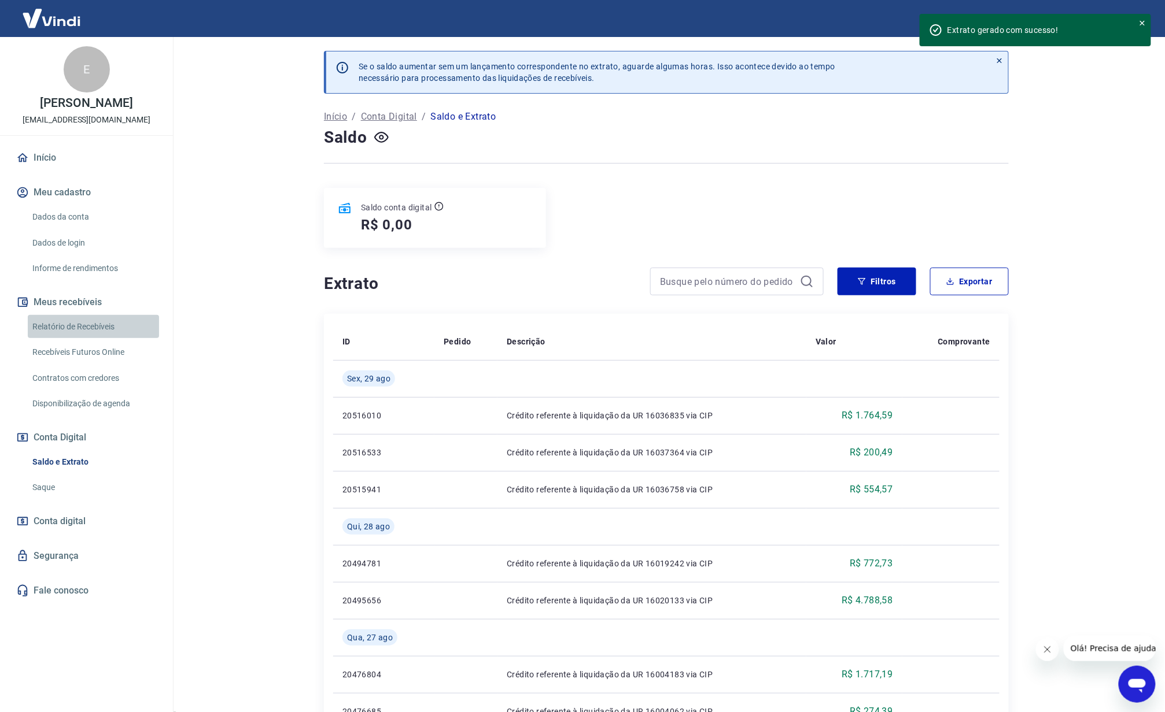
click at [91, 333] on link "Relatório de Recebíveis" at bounding box center [93, 327] width 131 height 24
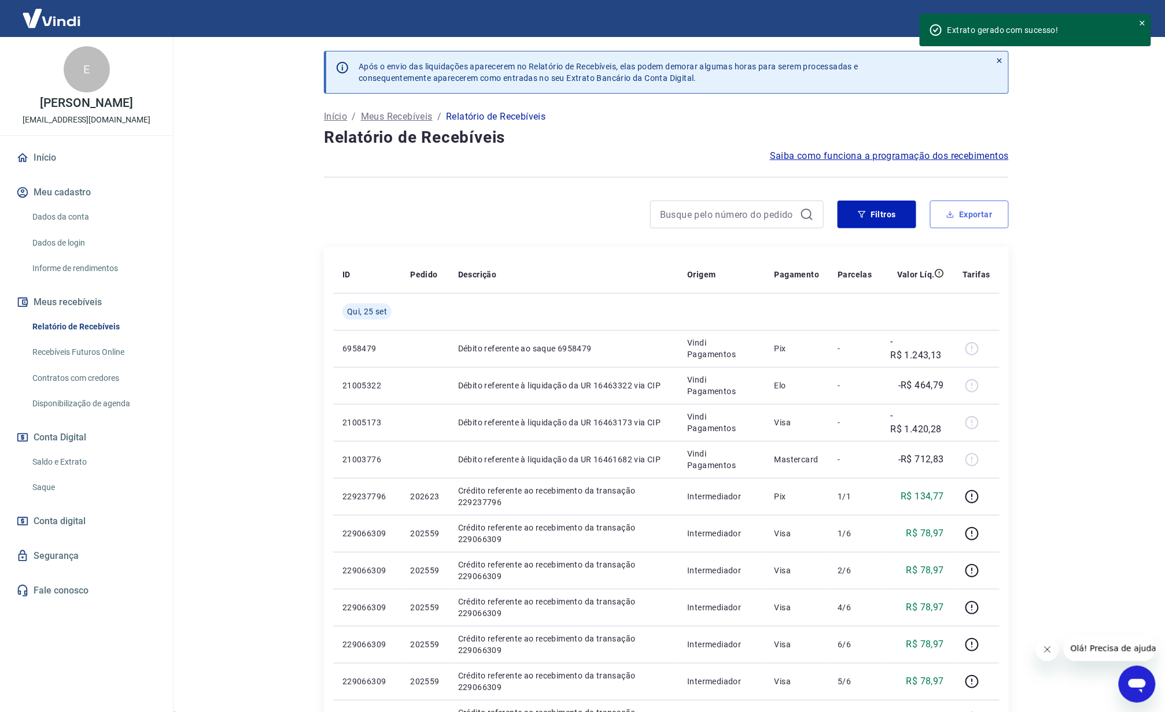
click at [962, 221] on button "Exportar" at bounding box center [969, 215] width 79 height 28
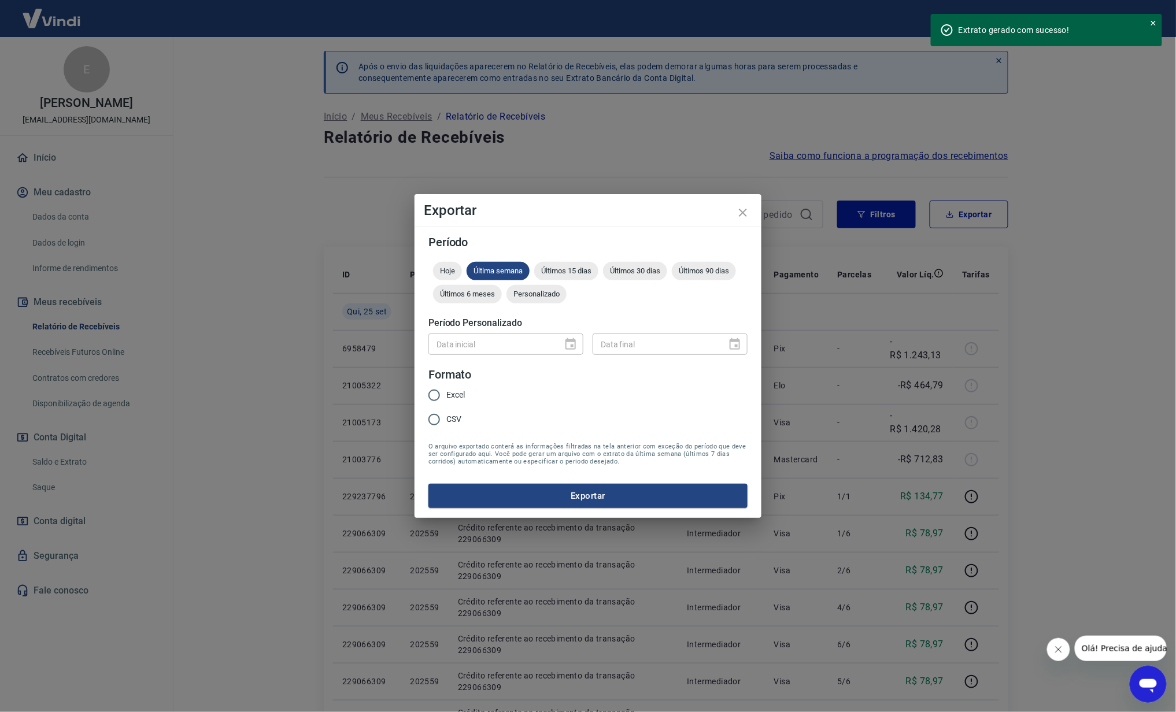
click at [462, 392] on span "Excel" at bounding box center [455, 395] width 19 height 12
click at [446, 392] on input "Excel" at bounding box center [434, 395] width 24 height 24
radio input "true"
click at [581, 348] on div "Data inicial" at bounding box center [506, 344] width 155 height 21
click at [577, 347] on div "Data inicial" at bounding box center [506, 344] width 155 height 21
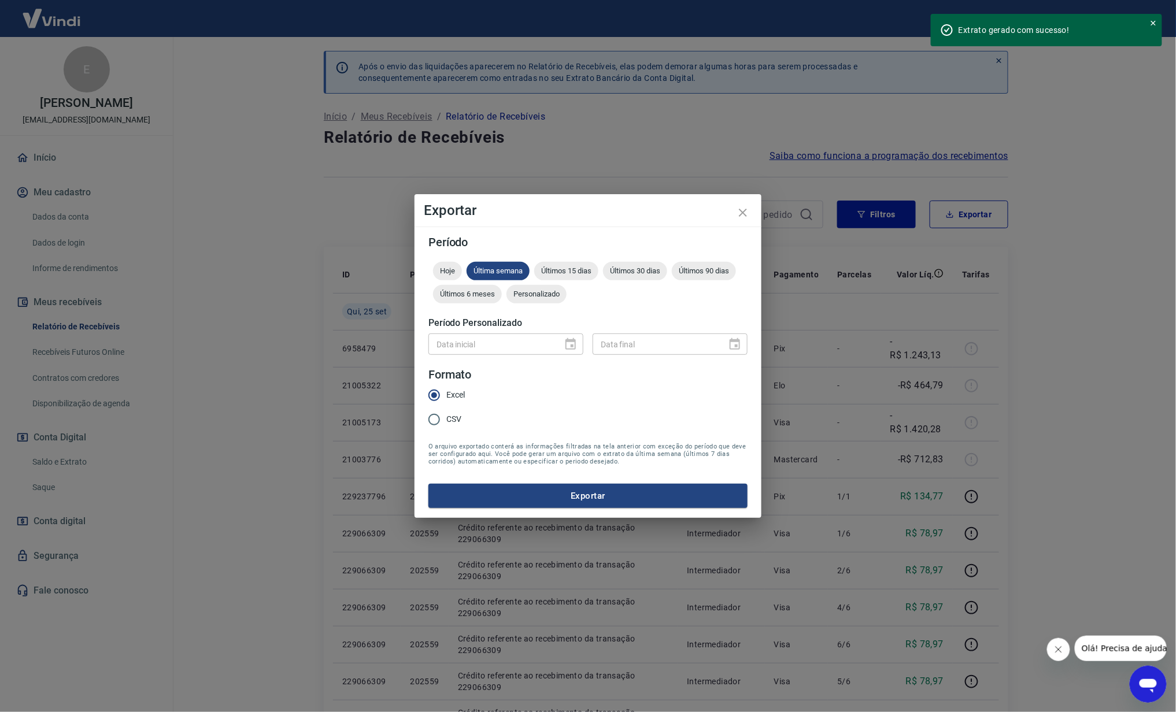
click at [568, 345] on div "Data inicial" at bounding box center [506, 344] width 155 height 21
click at [748, 211] on icon "close" at bounding box center [743, 213] width 14 height 14
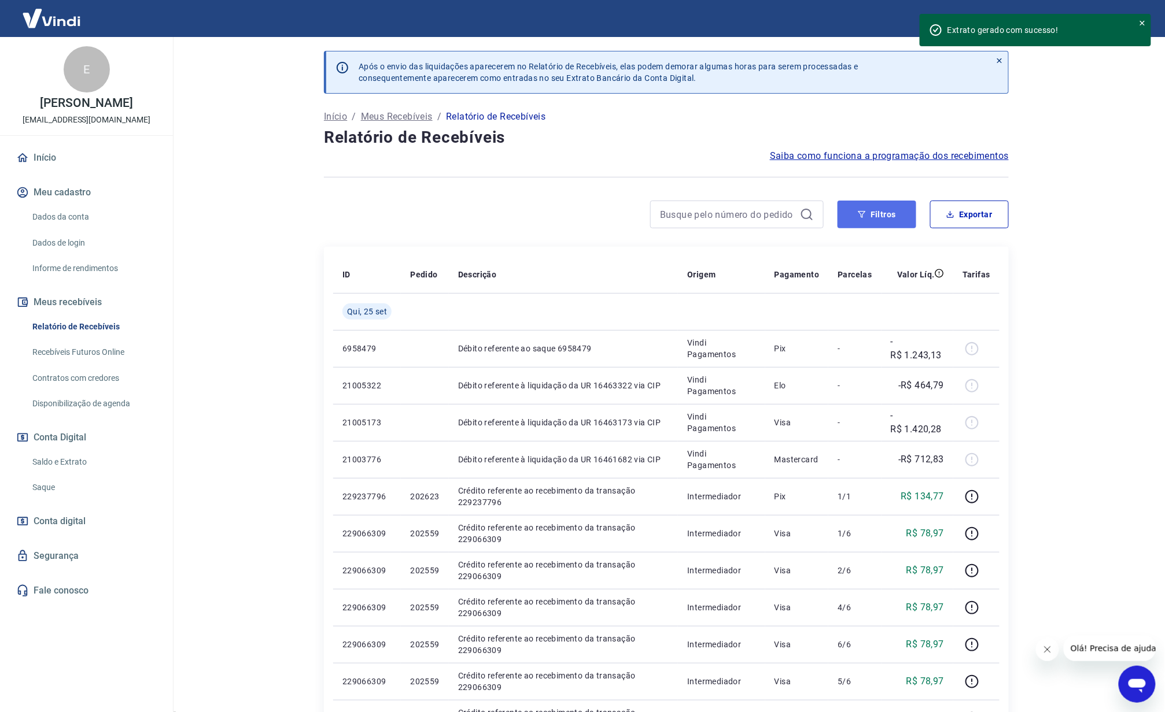
click at [878, 223] on button "Filtros" at bounding box center [876, 215] width 79 height 28
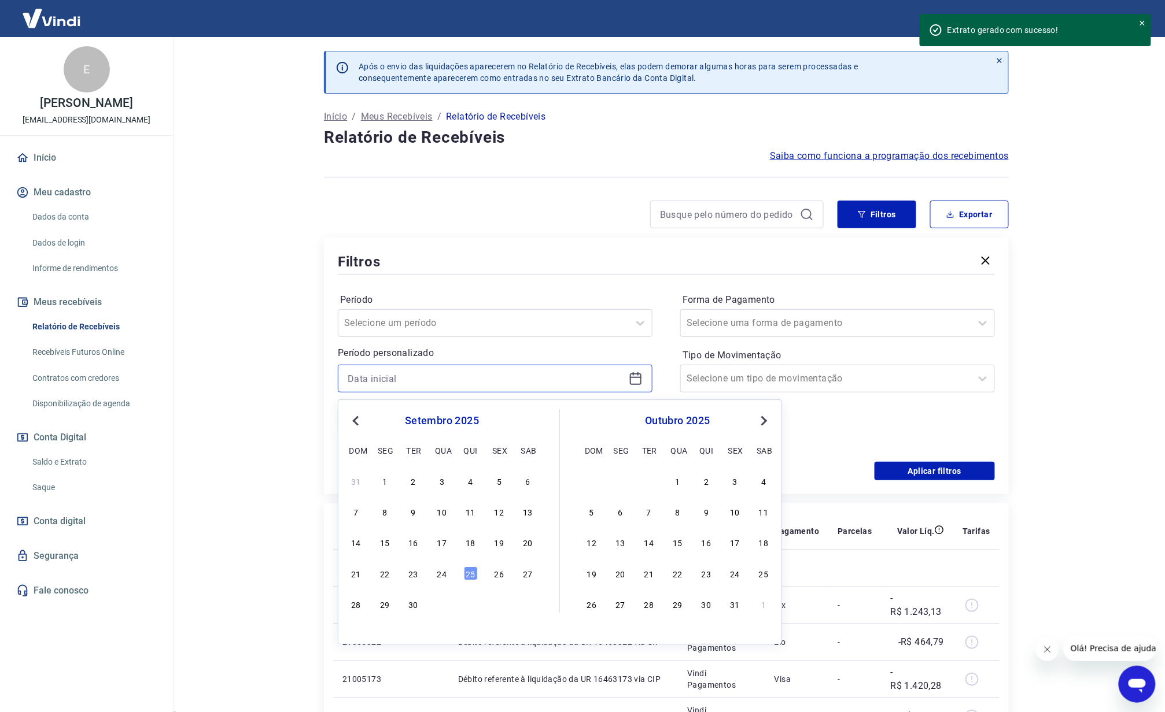
click at [430, 372] on input at bounding box center [486, 378] width 276 height 17
click at [361, 427] on button "Previous Month" at bounding box center [356, 421] width 14 height 14
click at [496, 481] on div "1" at bounding box center [499, 481] width 14 height 14
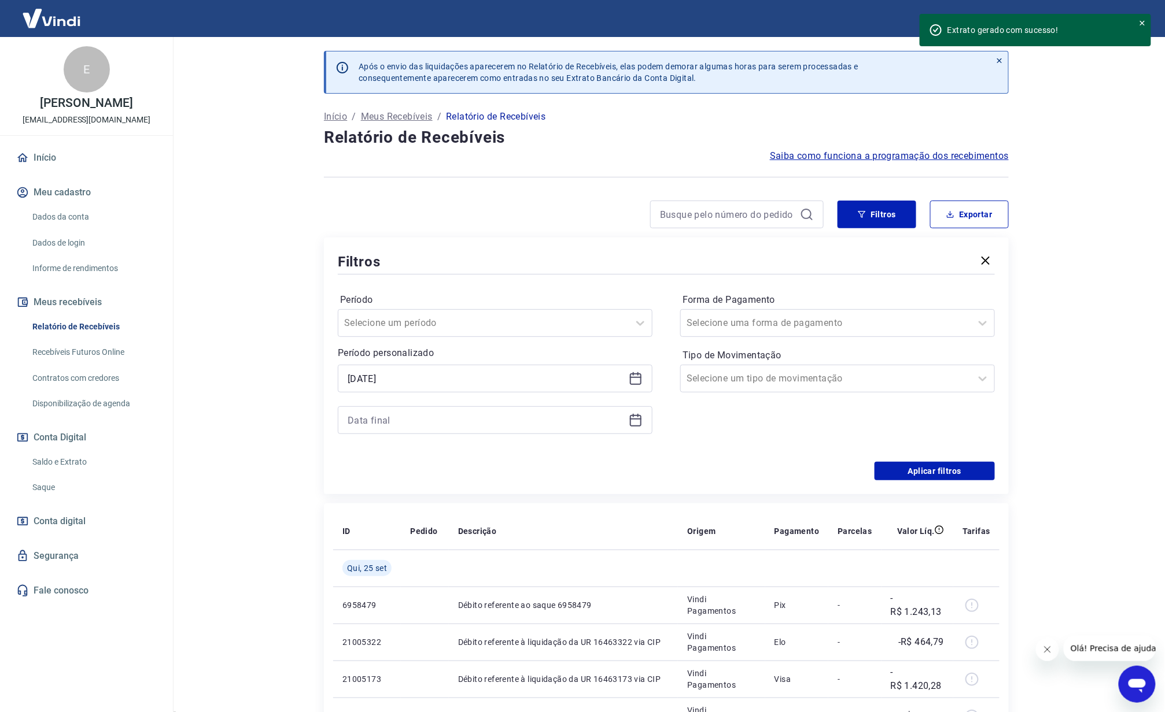
type input "[DATE]"
click at [639, 422] on icon at bounding box center [636, 421] width 14 height 14
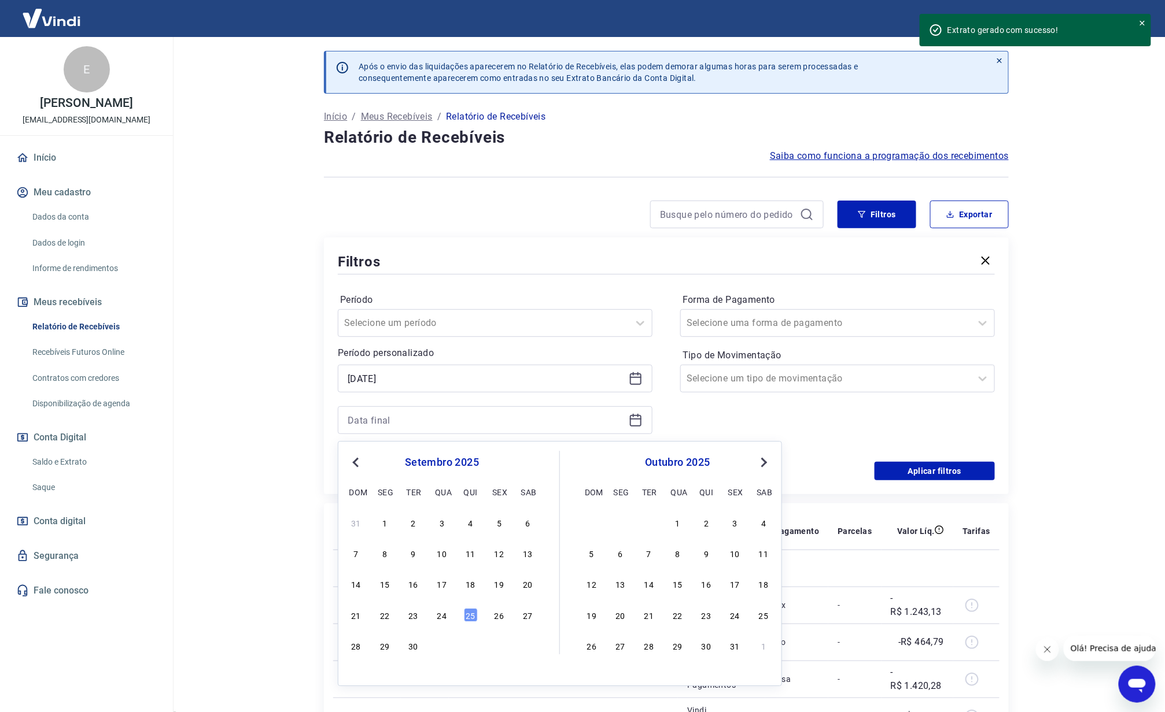
click at [357, 462] on span "Previous Month" at bounding box center [357, 462] width 0 height 13
click at [355, 677] on div "31" at bounding box center [356, 677] width 14 height 14
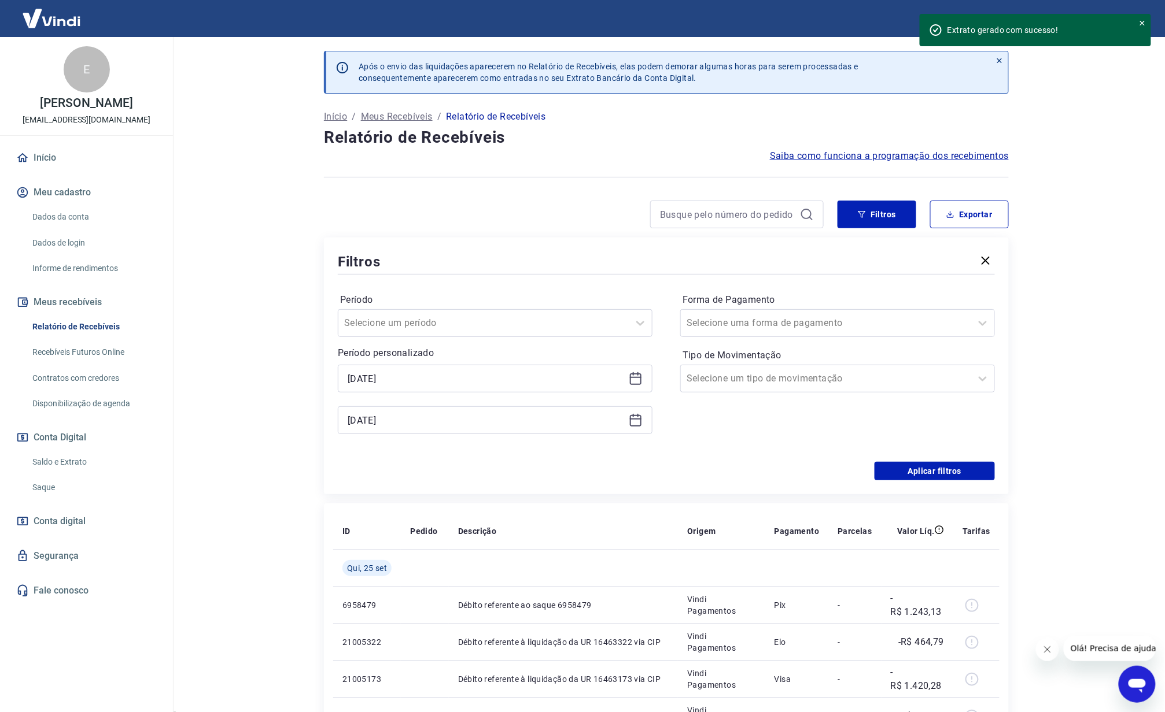
type input "[DATE]"
click at [813, 436] on div "Forma de Pagamento Selecione uma forma de pagamento Tipo de Movimentação Seleci…" at bounding box center [837, 369] width 315 height 157
click at [778, 394] on div "Forma de Pagamento Selecione uma forma de pagamento Tipo de Movimentação Seleci…" at bounding box center [837, 369] width 315 height 157
click at [771, 380] on input "Tipo de Movimentação" at bounding box center [744, 379] width 117 height 14
click at [737, 434] on div "Entrada" at bounding box center [837, 438] width 315 height 23
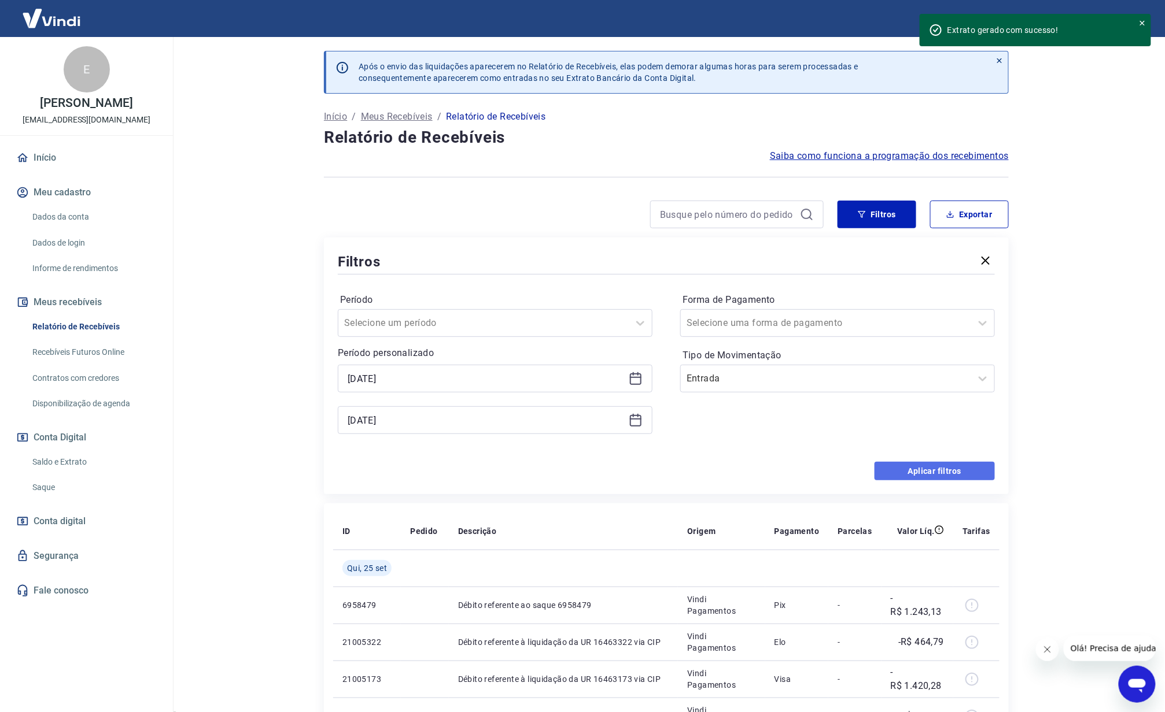
click at [909, 473] on button "Aplicar filtros" at bounding box center [934, 471] width 120 height 19
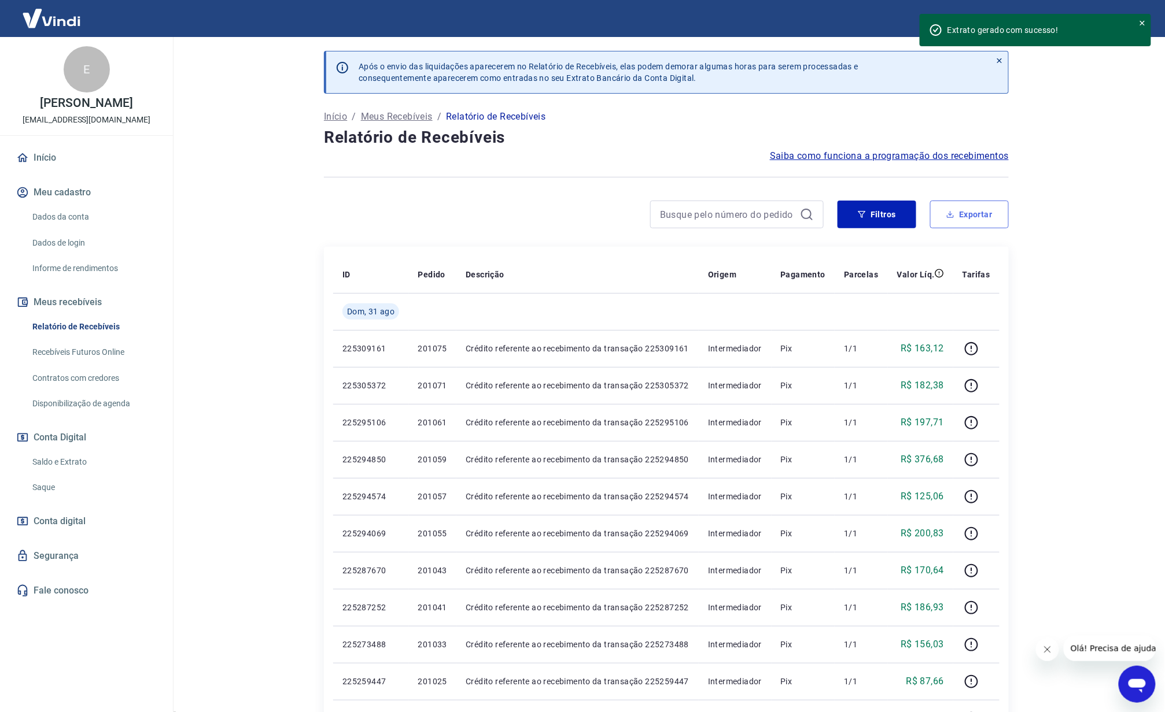
click at [967, 216] on button "Exportar" at bounding box center [969, 215] width 79 height 28
type input "[DATE]"
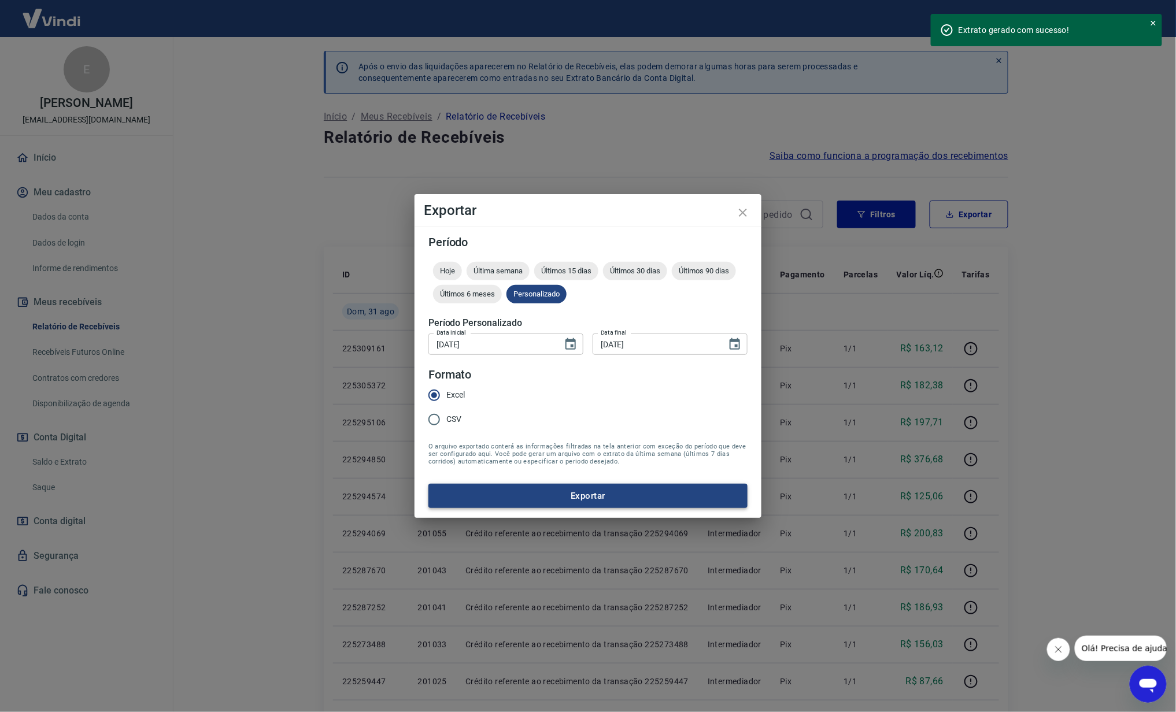
click at [602, 489] on button "Exportar" at bounding box center [588, 496] width 319 height 24
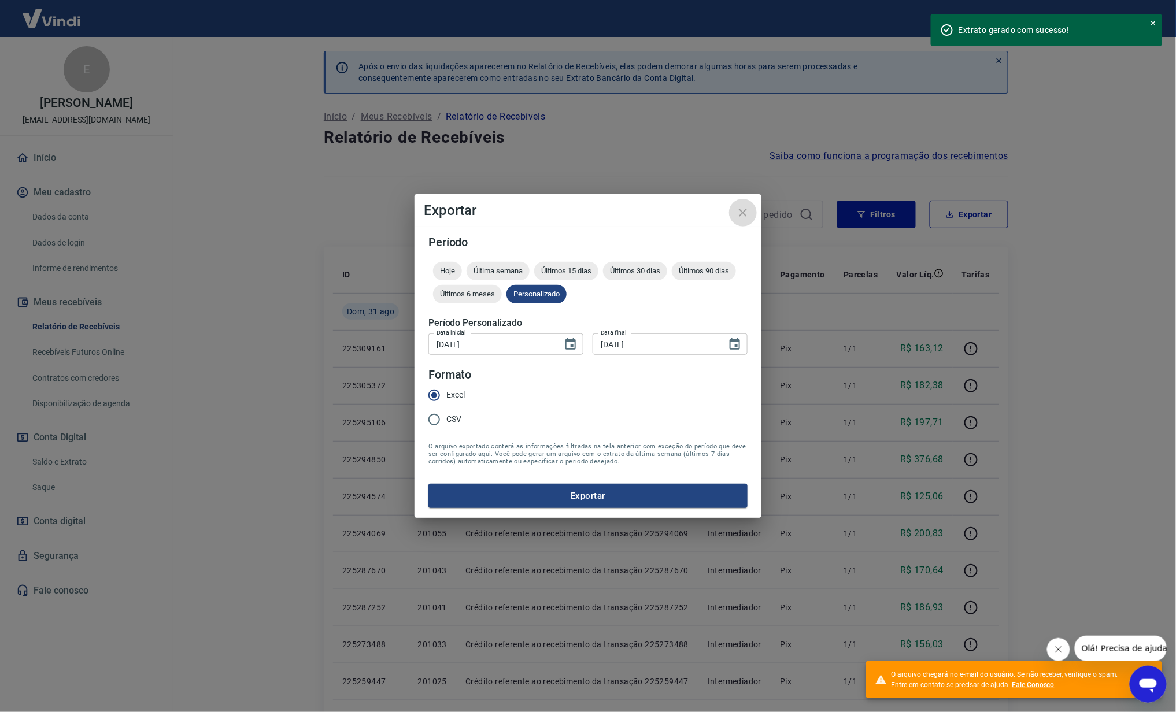
click at [750, 209] on icon "close" at bounding box center [743, 213] width 14 height 14
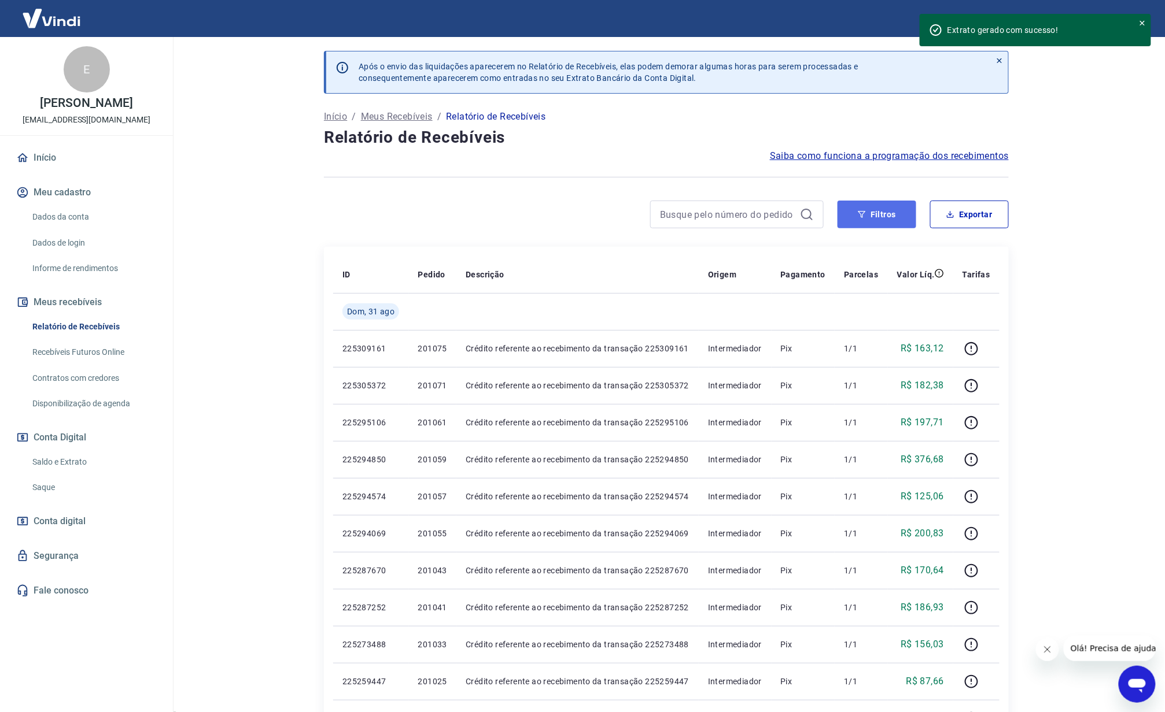
click at [879, 218] on button "Filtros" at bounding box center [876, 215] width 79 height 28
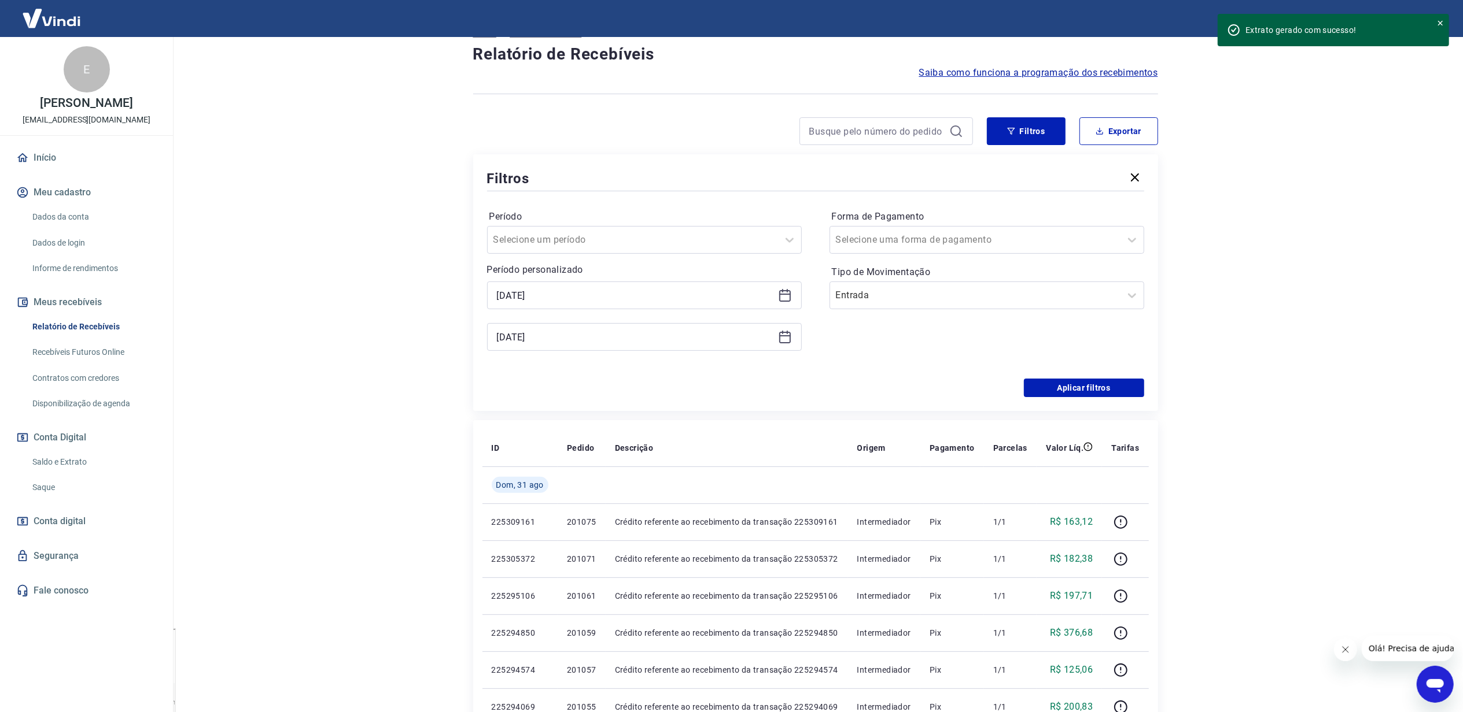
scroll to position [231, 0]
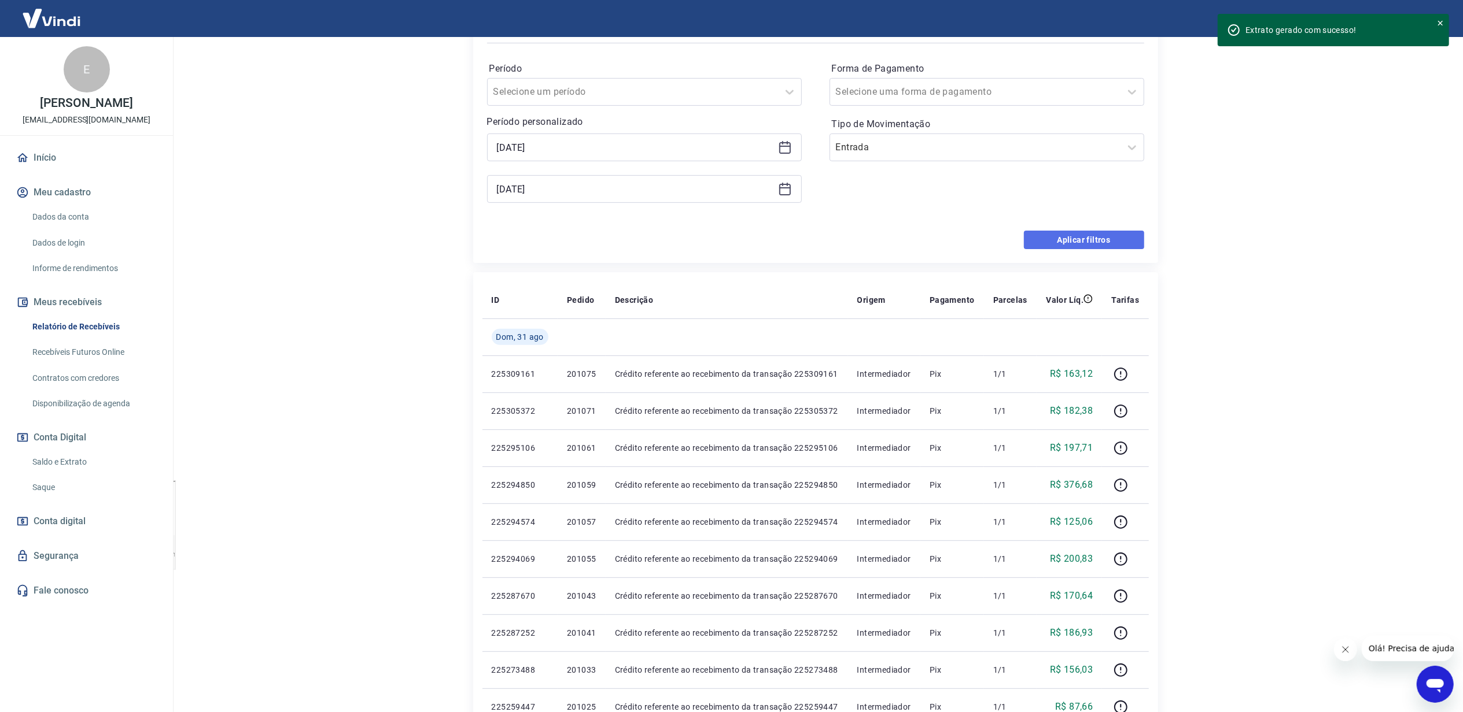
click at [1107, 235] on button "Aplicar filtros" at bounding box center [1084, 240] width 120 height 19
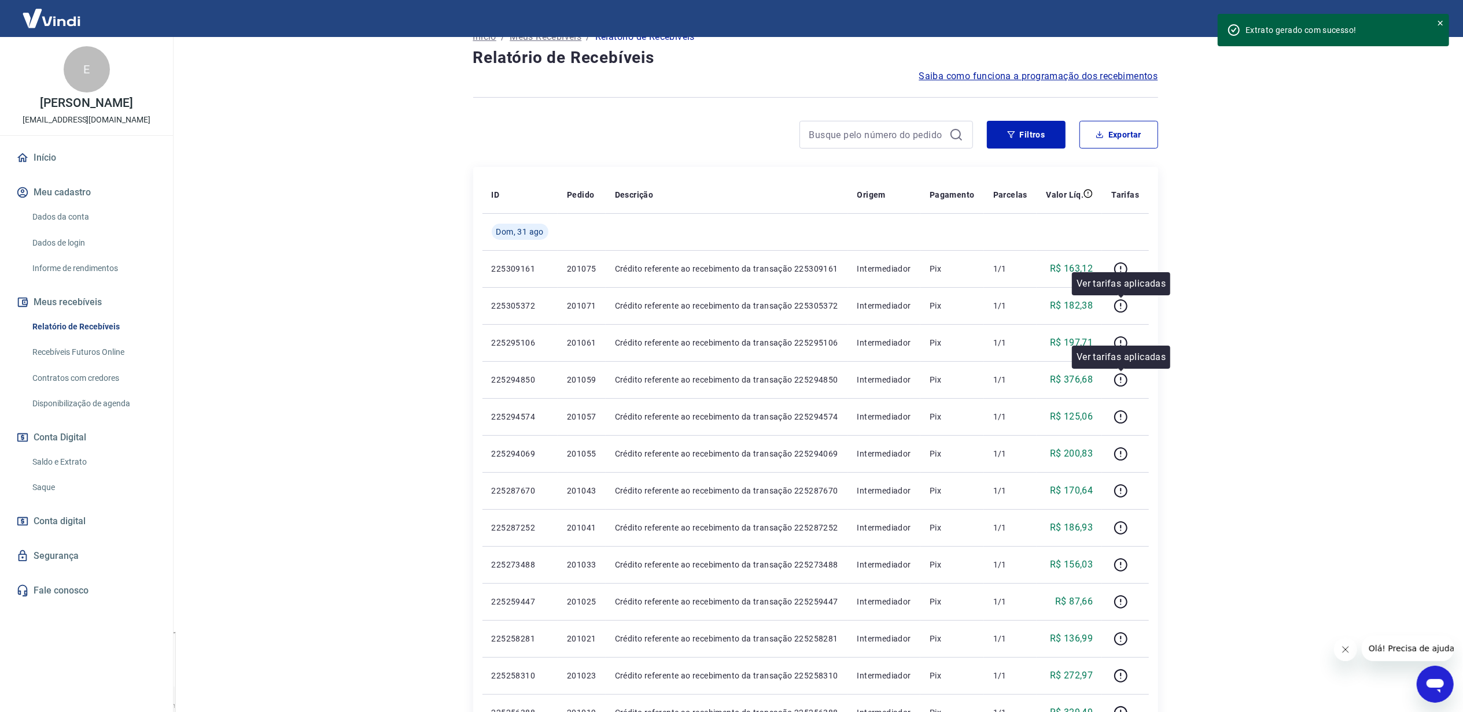
scroll to position [0, 0]
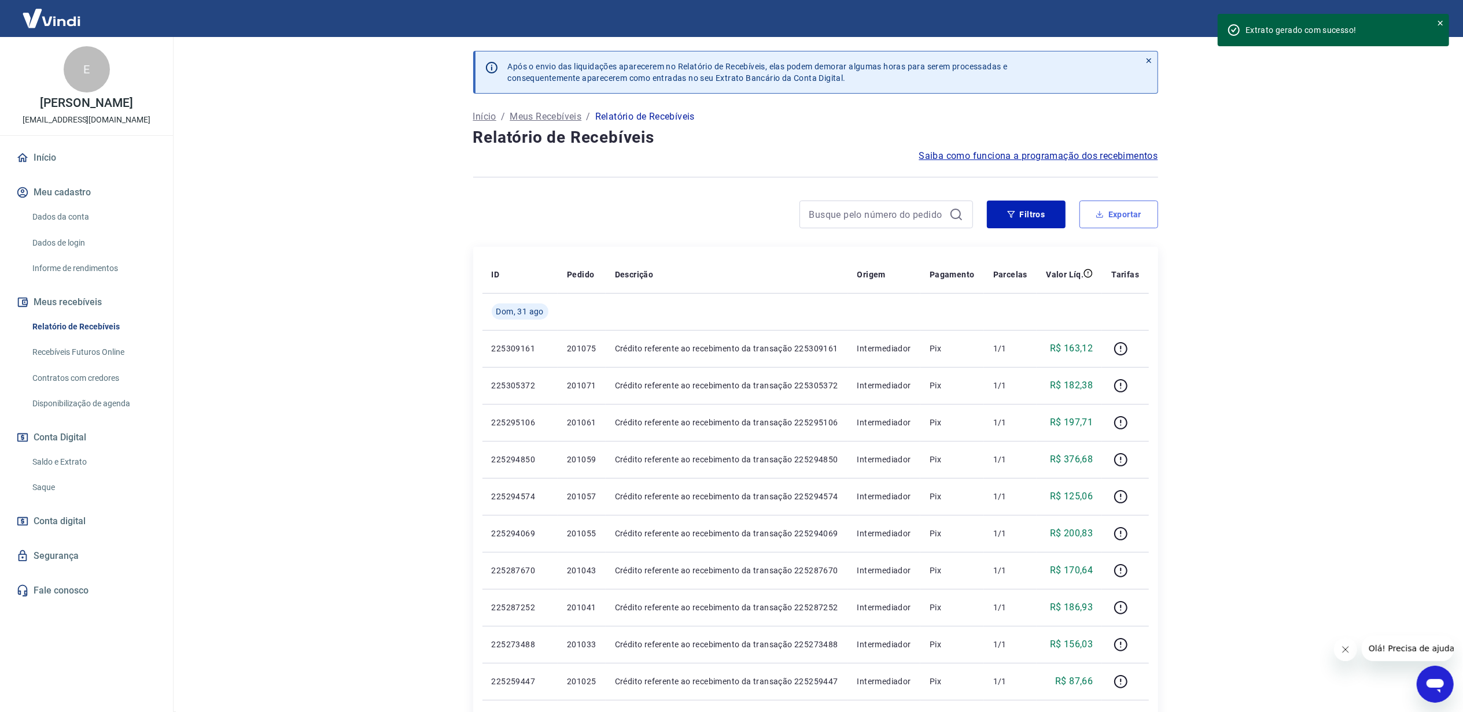
click at [1129, 213] on button "Exportar" at bounding box center [1118, 215] width 79 height 28
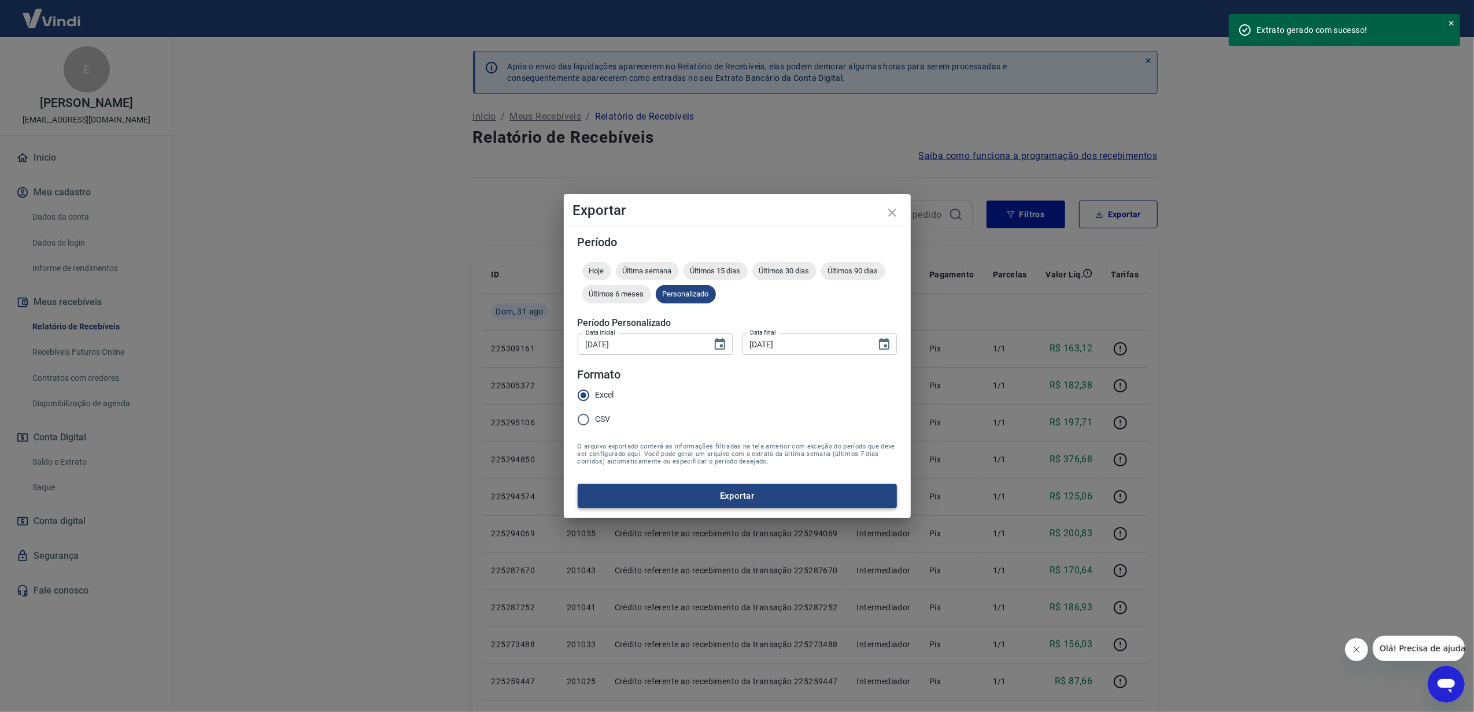
click at [708, 498] on button "Exportar" at bounding box center [737, 496] width 319 height 24
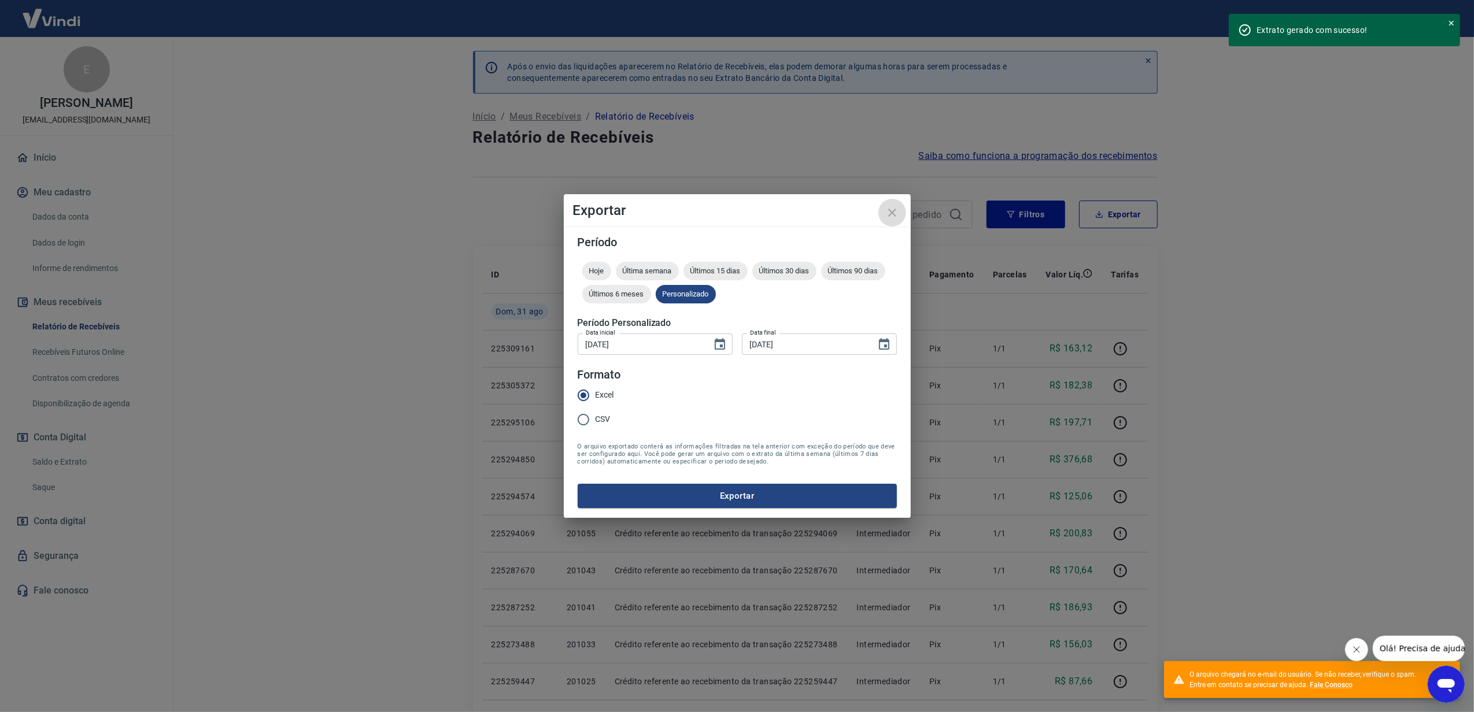
click at [893, 211] on icon "close" at bounding box center [892, 213] width 14 height 14
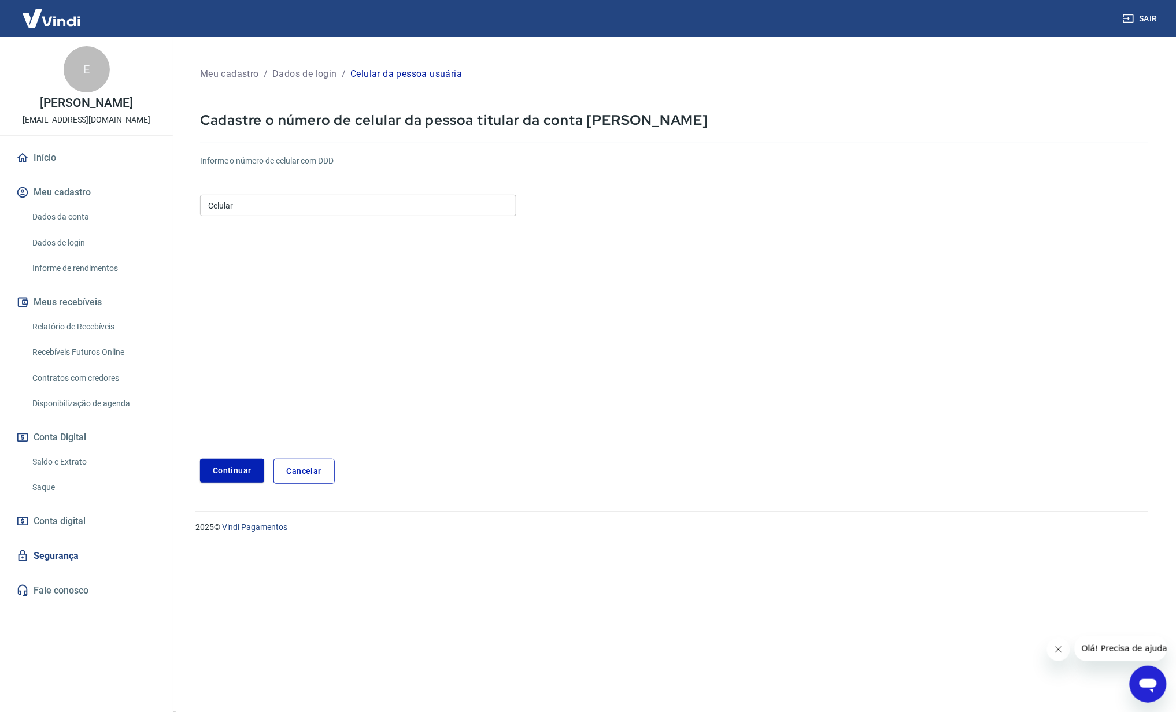
click at [355, 204] on input "Celular" at bounding box center [358, 205] width 316 height 21
type input "(24) 99946-1004"
click at [219, 466] on button "Continuar" at bounding box center [232, 471] width 64 height 24
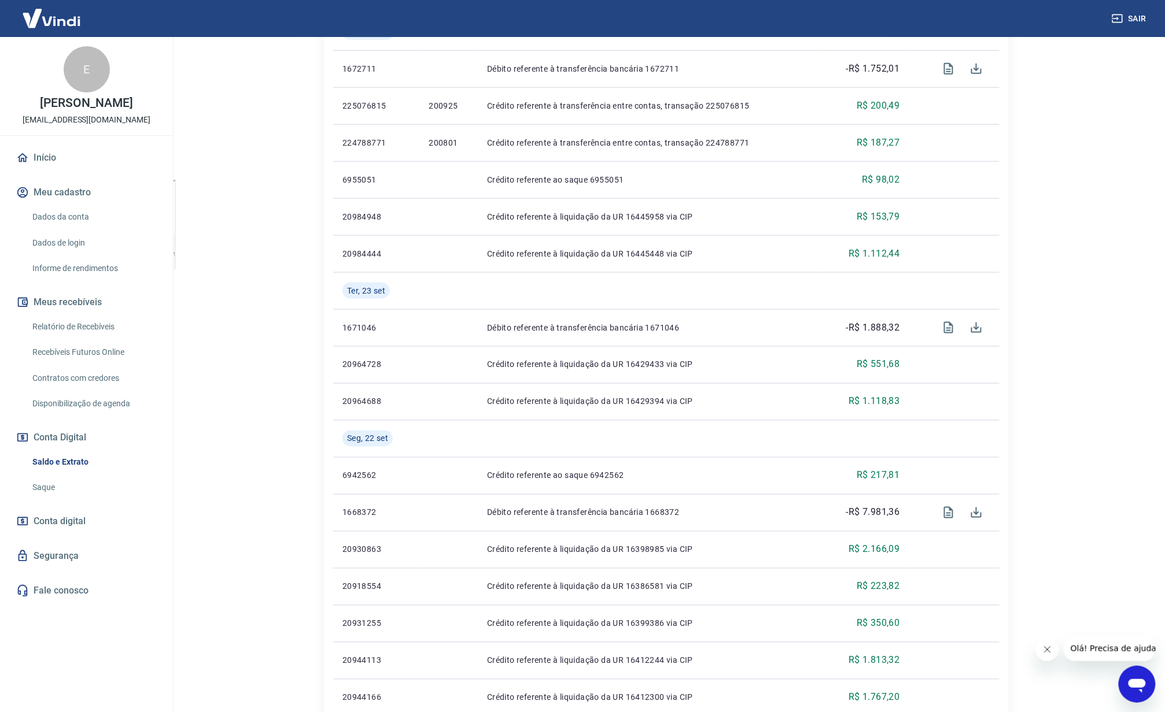
scroll to position [540, 0]
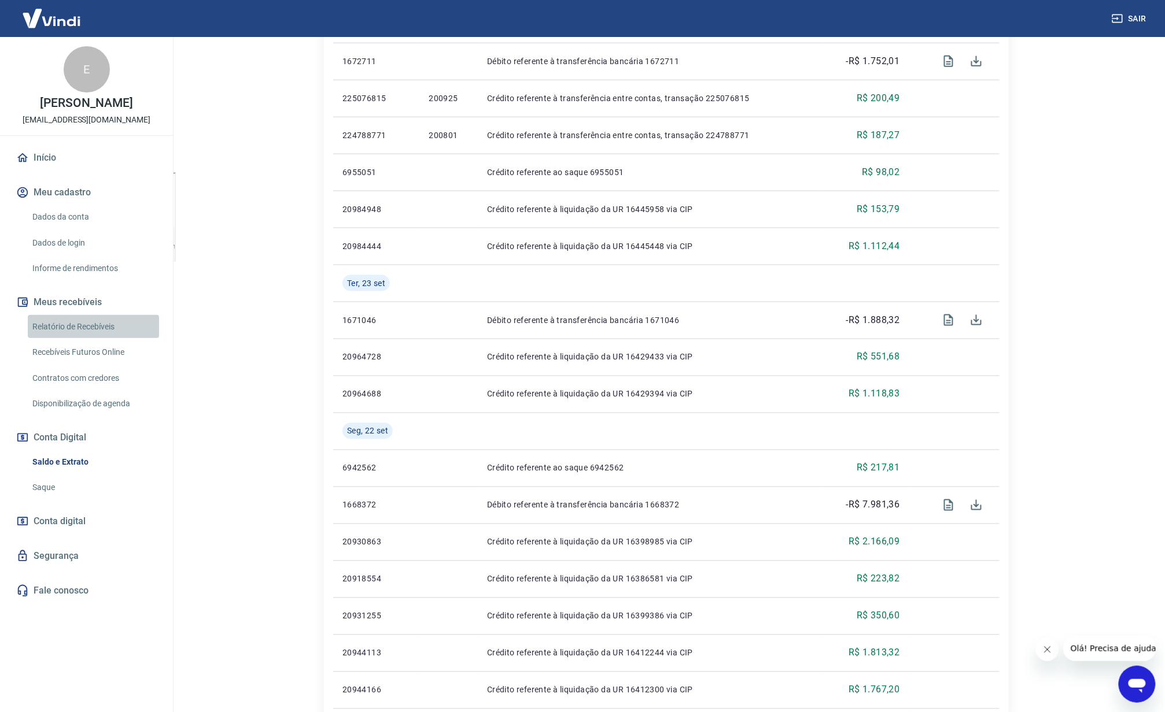
click at [103, 331] on link "Relatório de Recebíveis" at bounding box center [93, 327] width 131 height 24
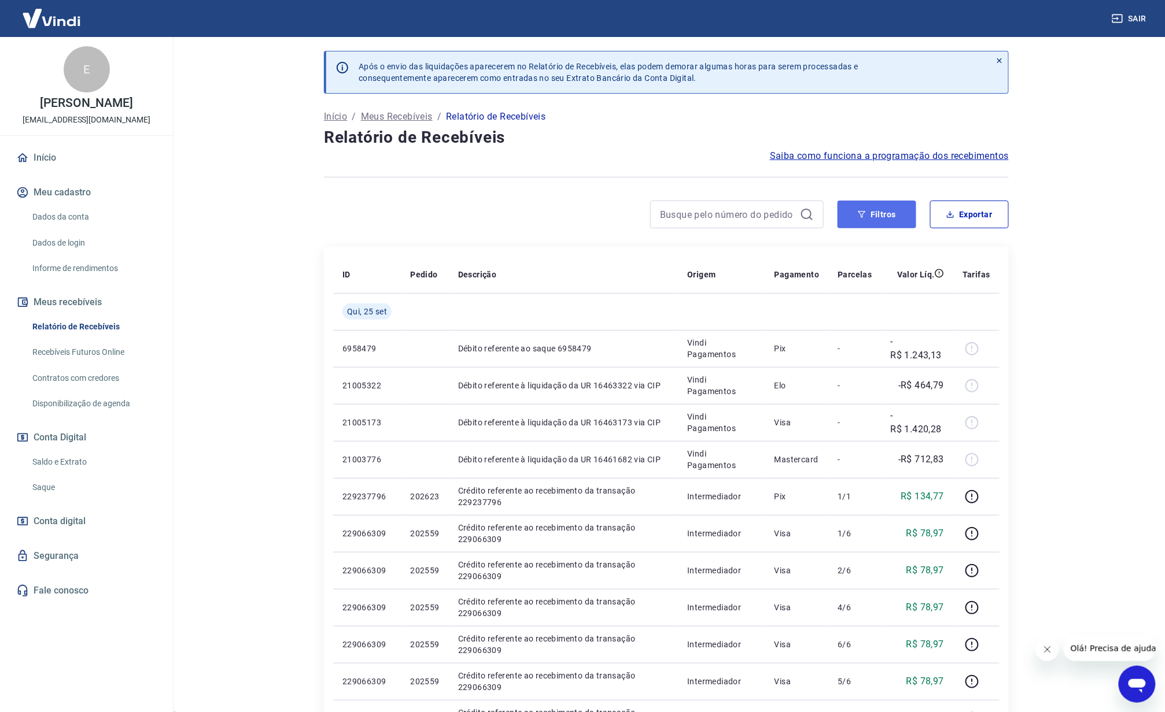
click at [907, 220] on button "Filtros" at bounding box center [876, 215] width 79 height 28
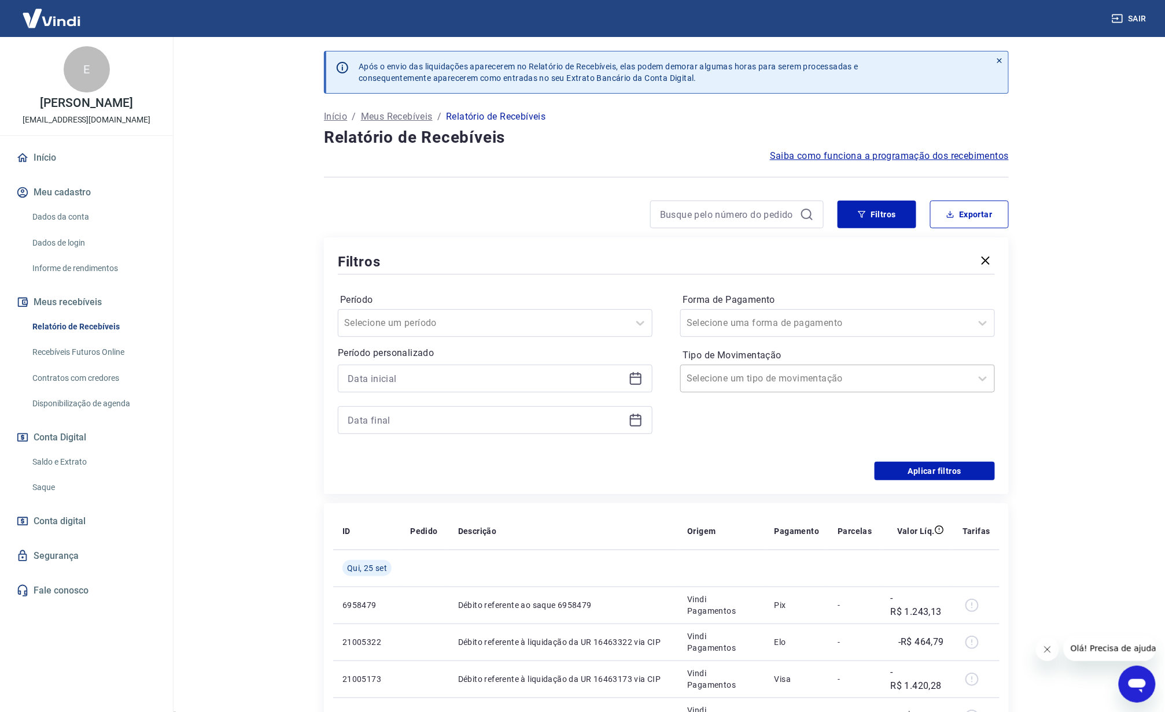
click at [884, 386] on div at bounding box center [825, 379] width 279 height 16
click at [721, 465] on div "Saída" at bounding box center [837, 466] width 315 height 23
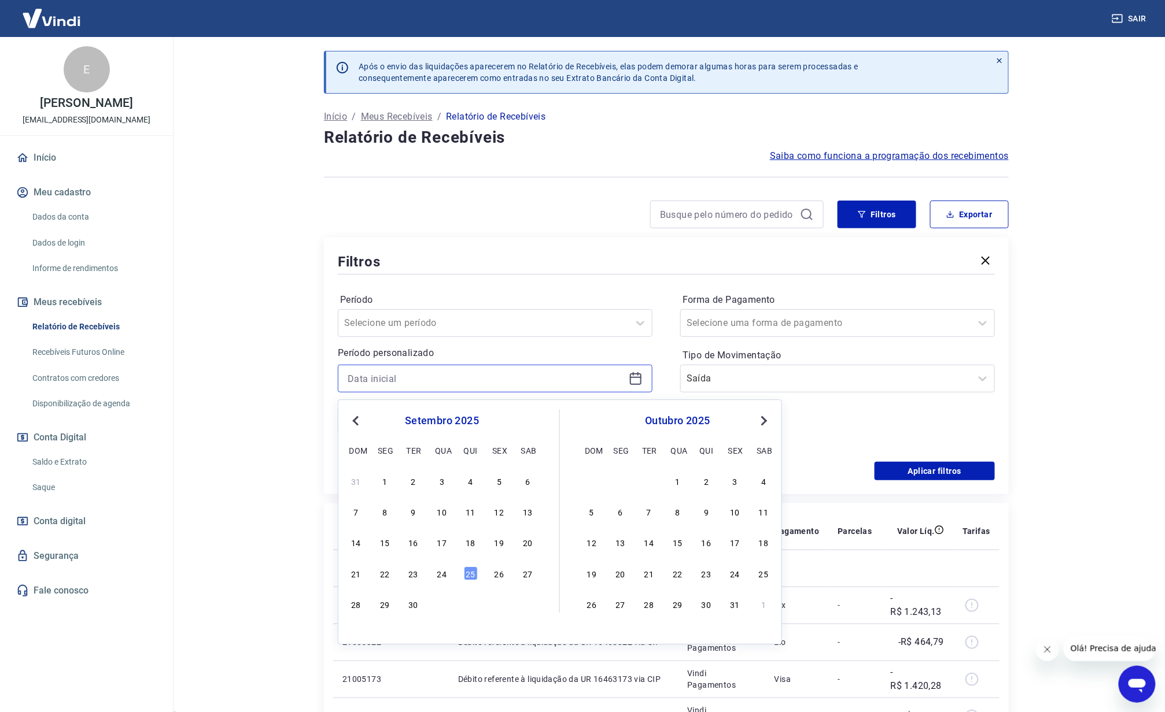
click at [523, 382] on input at bounding box center [486, 378] width 276 height 17
click at [352, 422] on button "Previous Month" at bounding box center [356, 421] width 14 height 14
click at [496, 483] on div "1" at bounding box center [499, 481] width 14 height 14
type input "[DATE]"
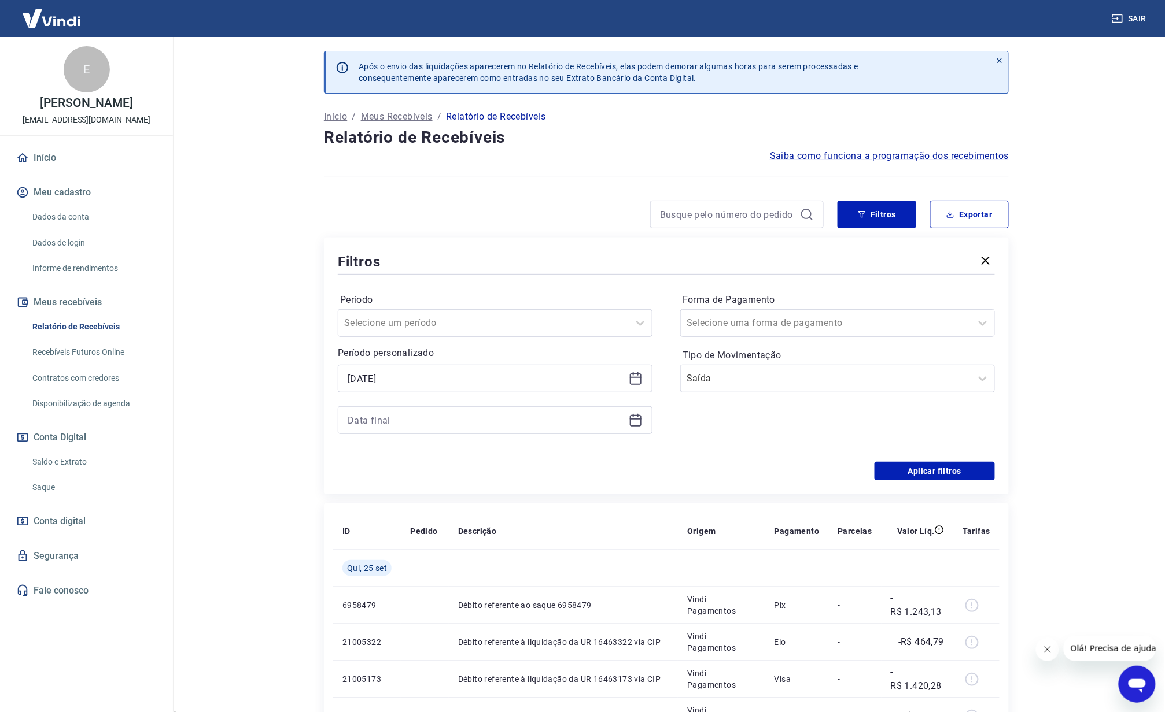
click at [632, 423] on icon at bounding box center [636, 421] width 14 height 14
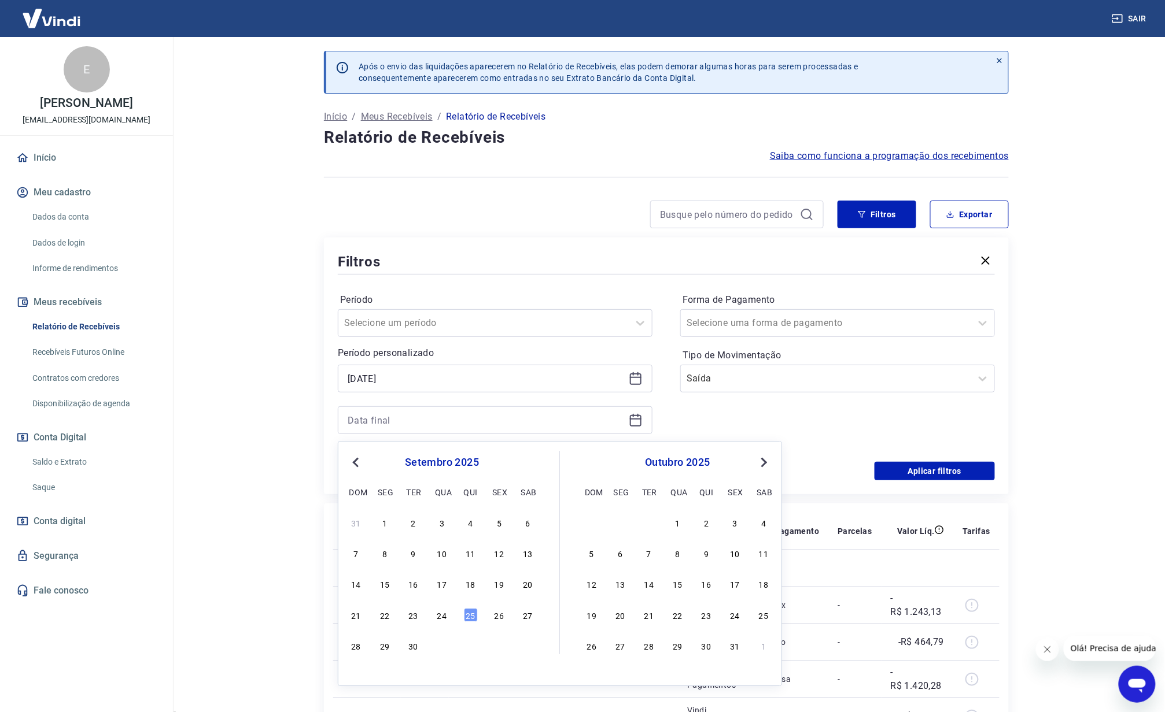
click at [357, 462] on span "Previous Month" at bounding box center [357, 462] width 0 height 13
click at [357, 672] on div "31" at bounding box center [356, 677] width 14 height 14
type input "[DATE]"
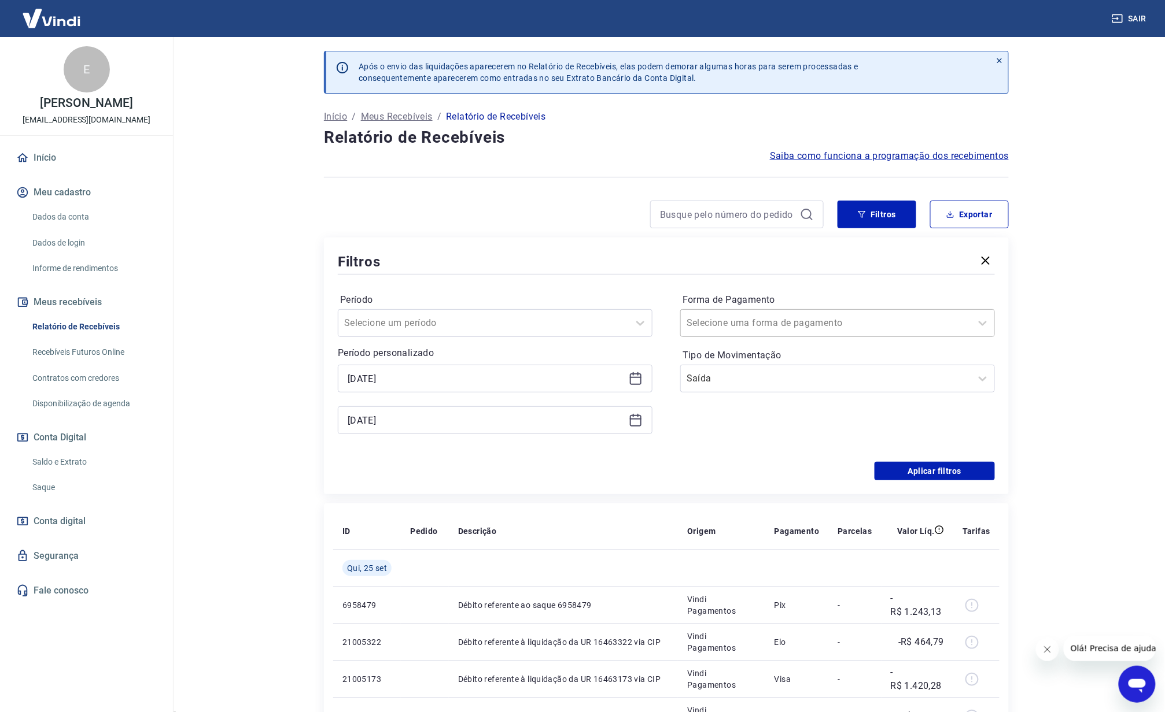
click at [810, 328] on div at bounding box center [825, 323] width 279 height 16
click at [895, 472] on button "Aplicar filtros" at bounding box center [934, 471] width 120 height 19
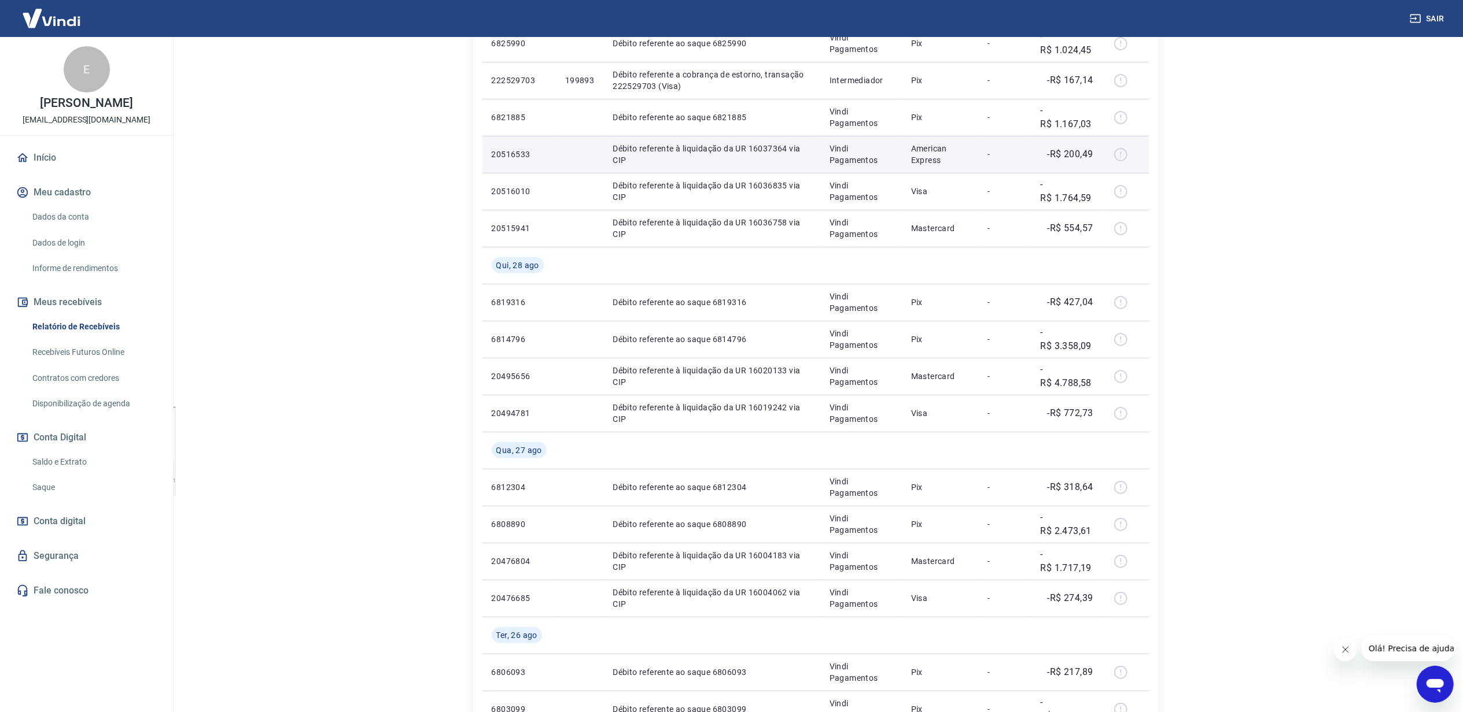
scroll to position [308, 0]
drag, startPoint x: 700, startPoint y: 341, endPoint x: 405, endPoint y: 336, distance: 295.0
click at [405, 336] on main "Após o envio das liquidações aparecerem no Relatório de Recebíveis, elas podem …" at bounding box center [815, 66] width 1295 height 675
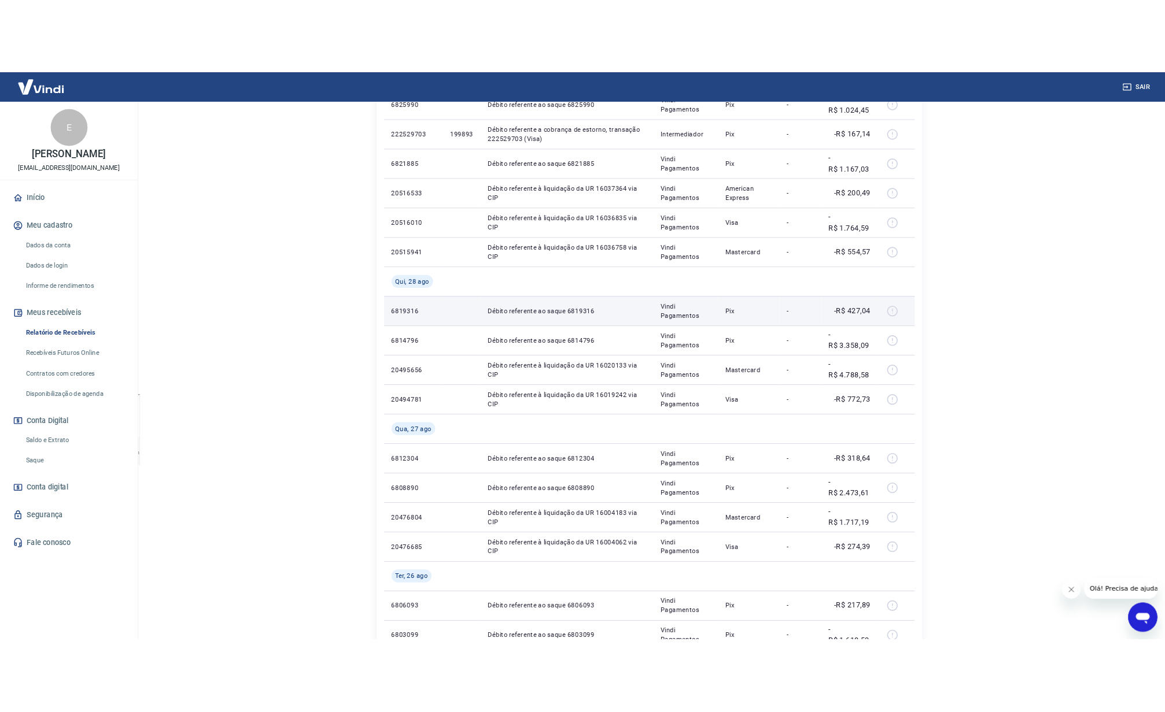
scroll to position [0, 0]
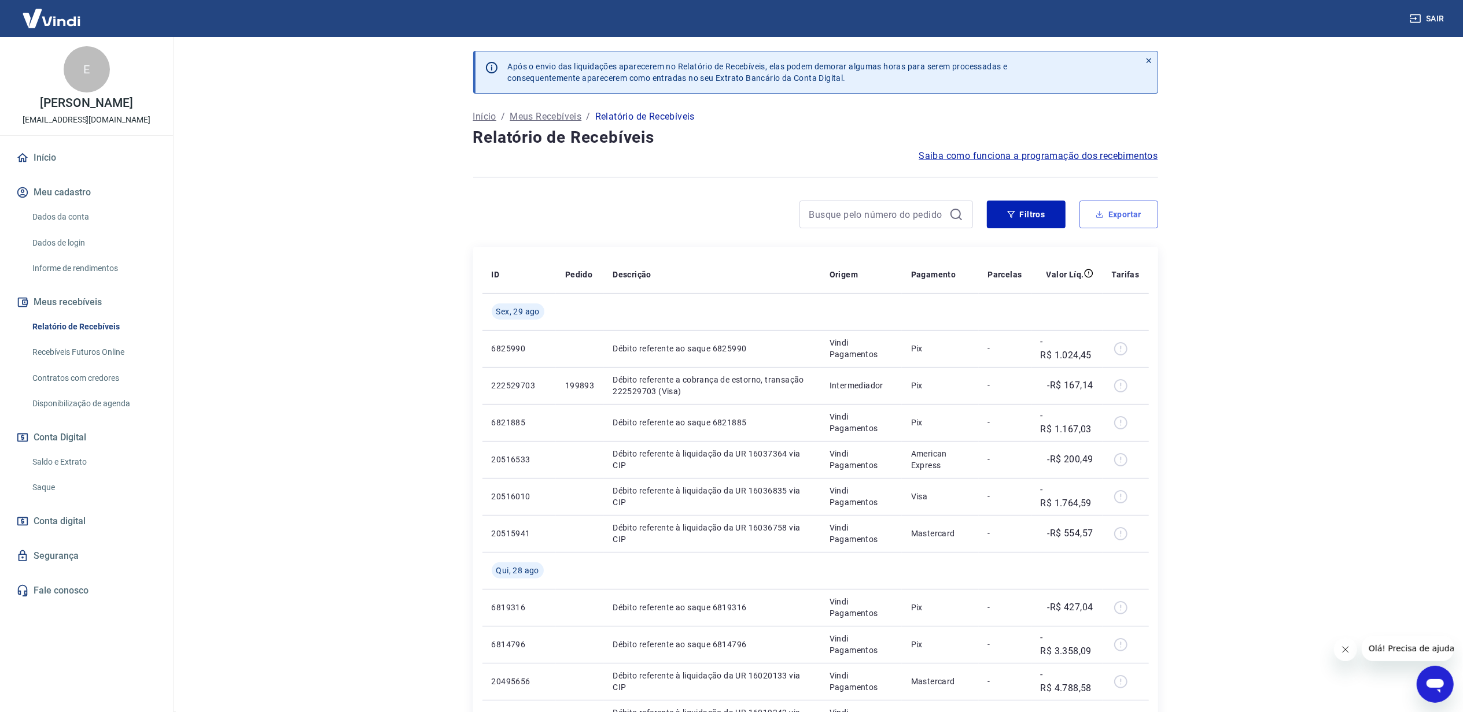
click at [1102, 221] on button "Exportar" at bounding box center [1118, 215] width 79 height 28
type input "[DATE]"
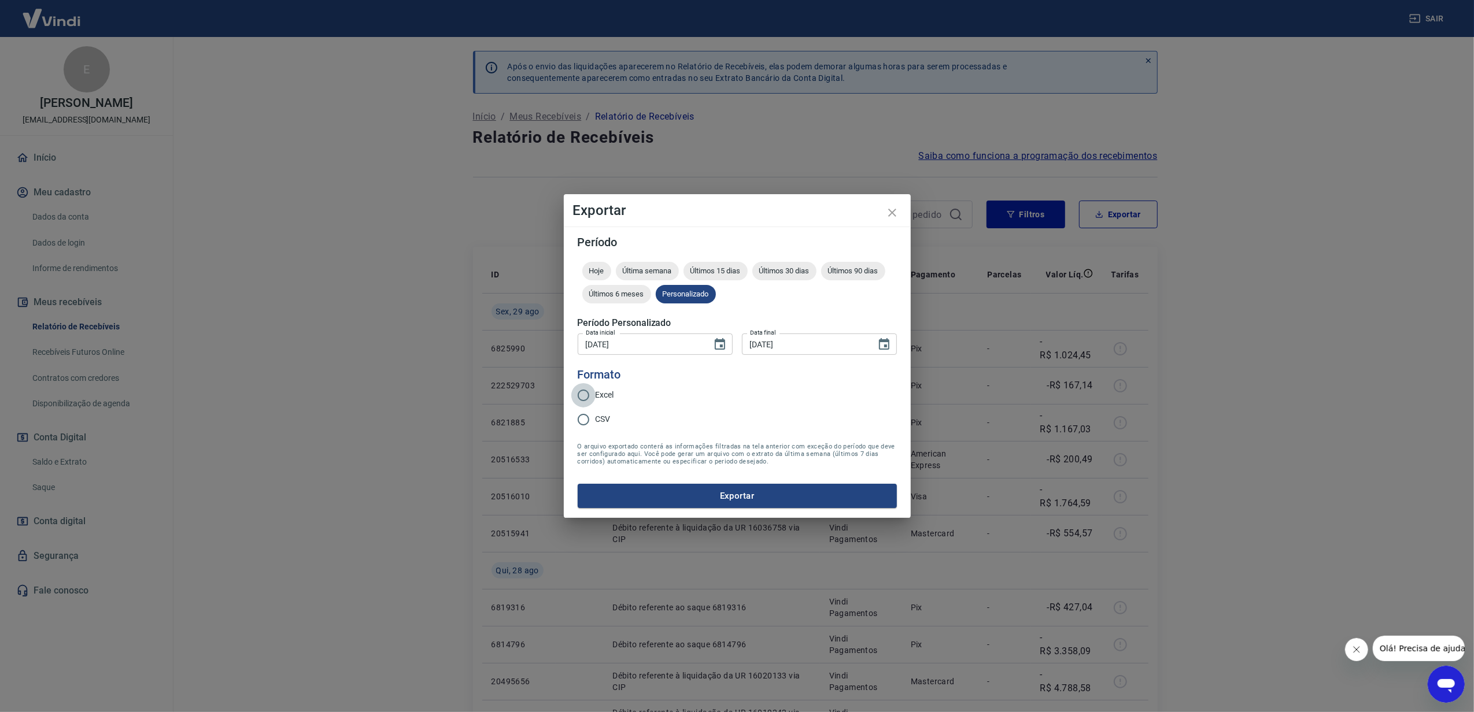
click at [592, 391] on input "Excel" at bounding box center [583, 395] width 24 height 24
radio input "true"
click at [722, 490] on button "Exportar" at bounding box center [737, 496] width 319 height 24
